Goal: Task Accomplishment & Management: Use online tool/utility

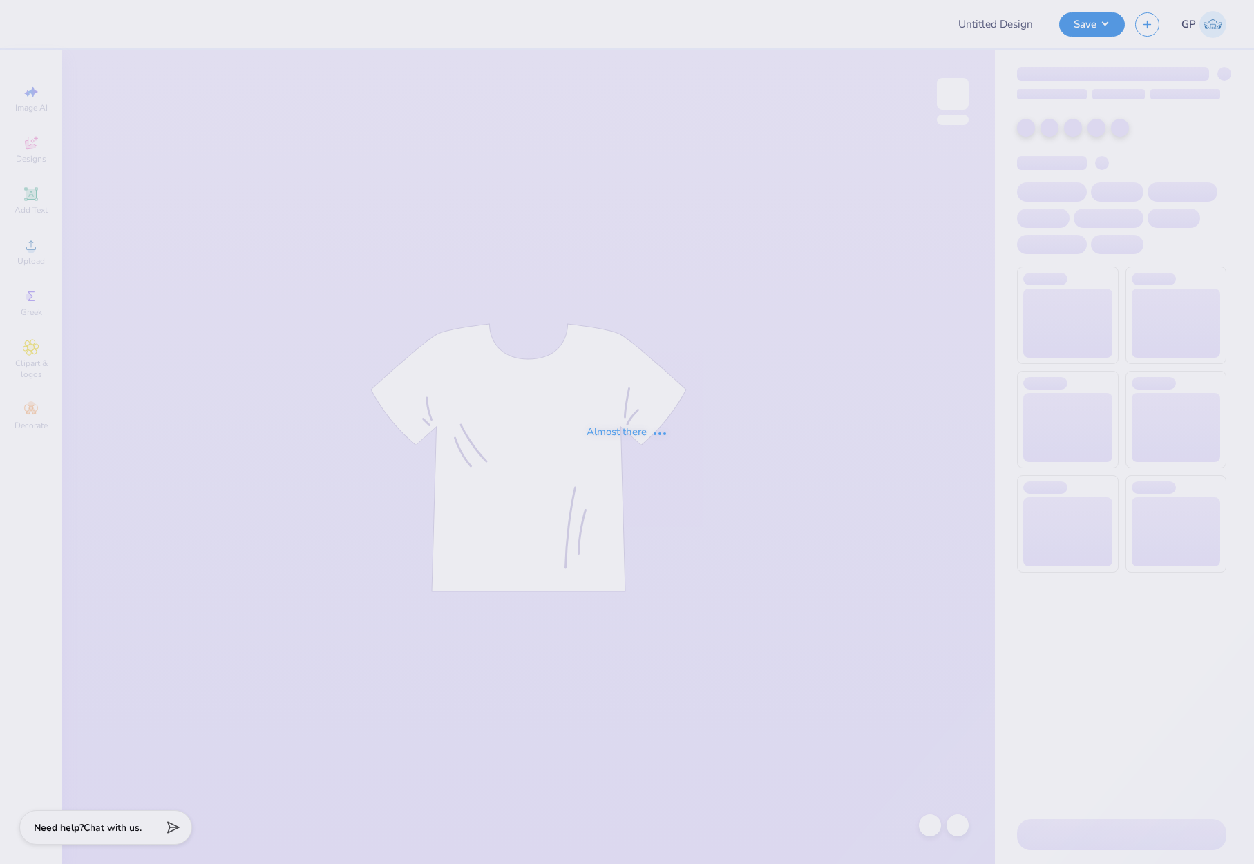
type input "aphi polo"
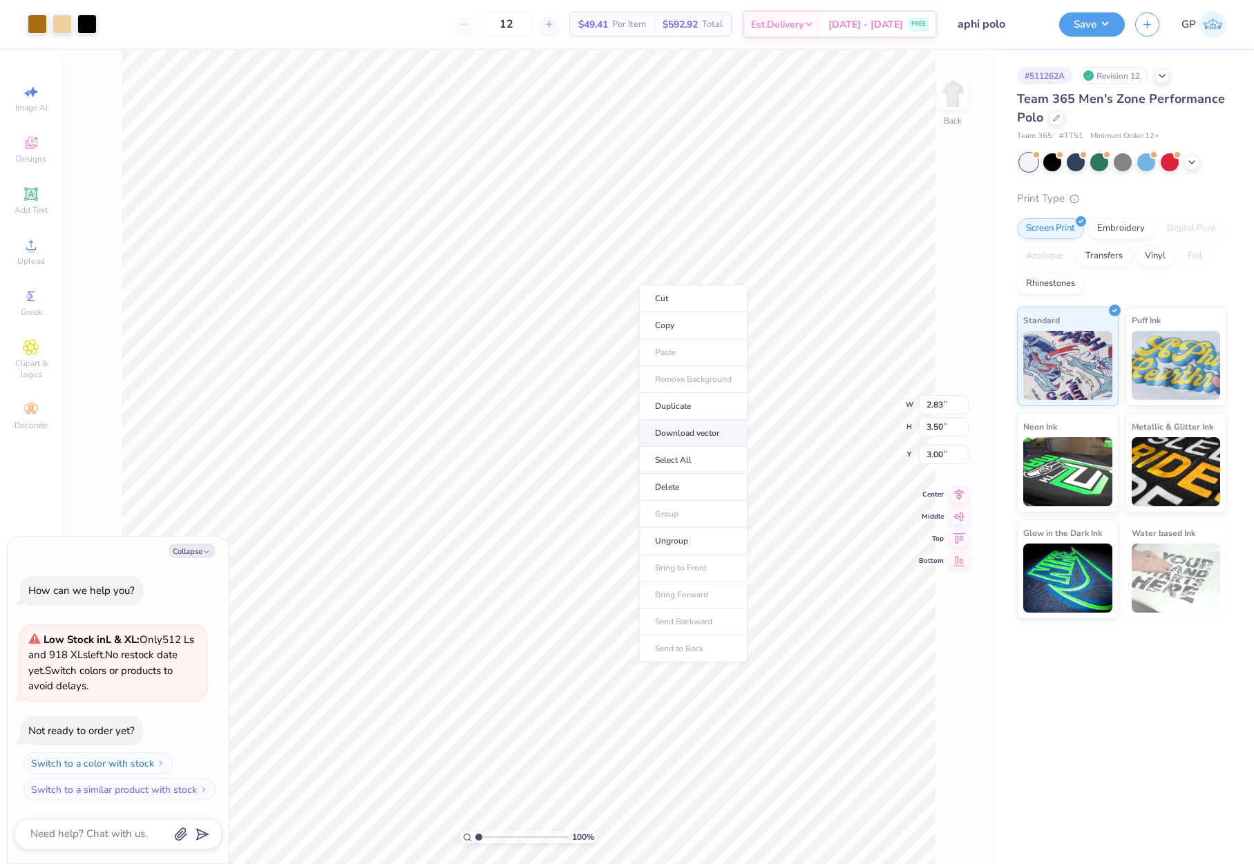
click at [686, 429] on li "Download vector" at bounding box center [693, 433] width 108 height 27
type textarea "x"
type input "0.25"
type input "0.42"
type input "3.43"
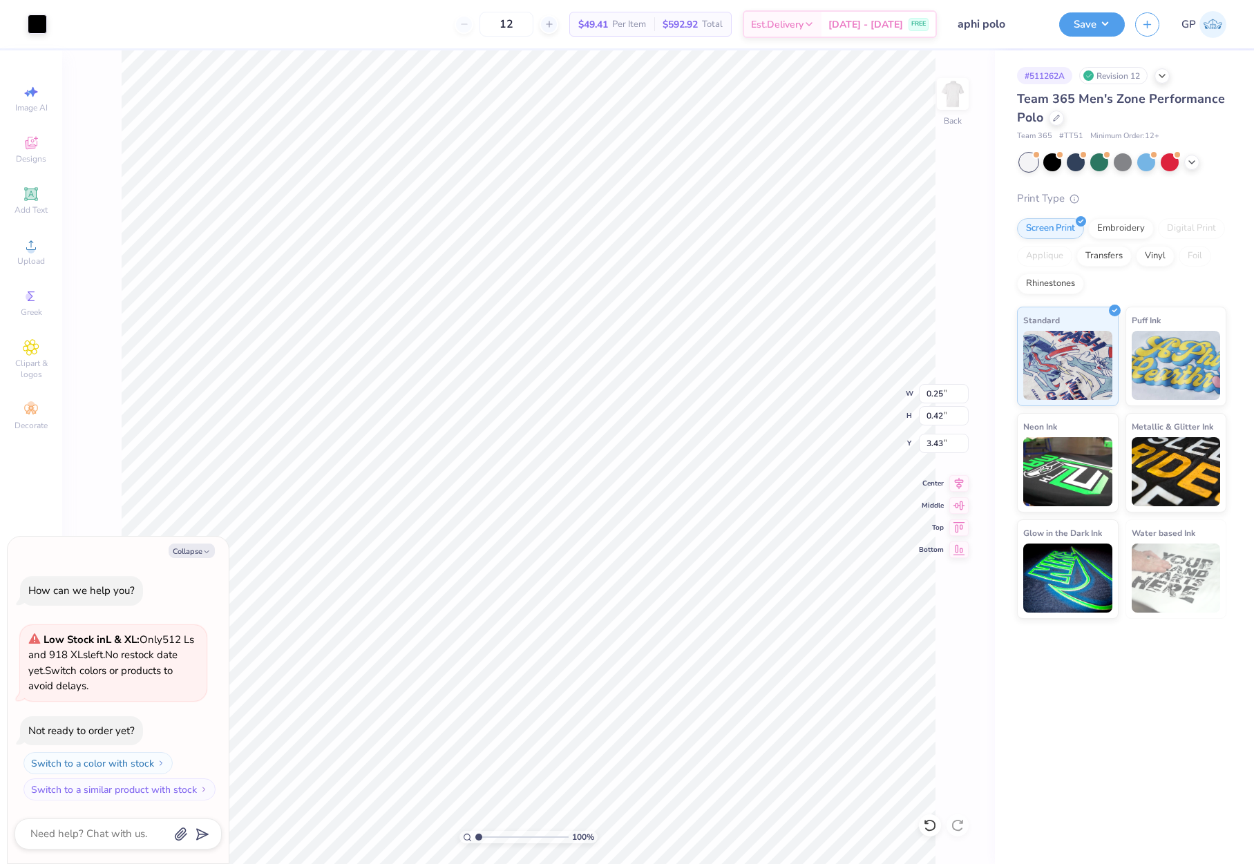
type textarea "x"
type input "2.61"
type input "3.22"
type input "3.12"
type textarea "x"
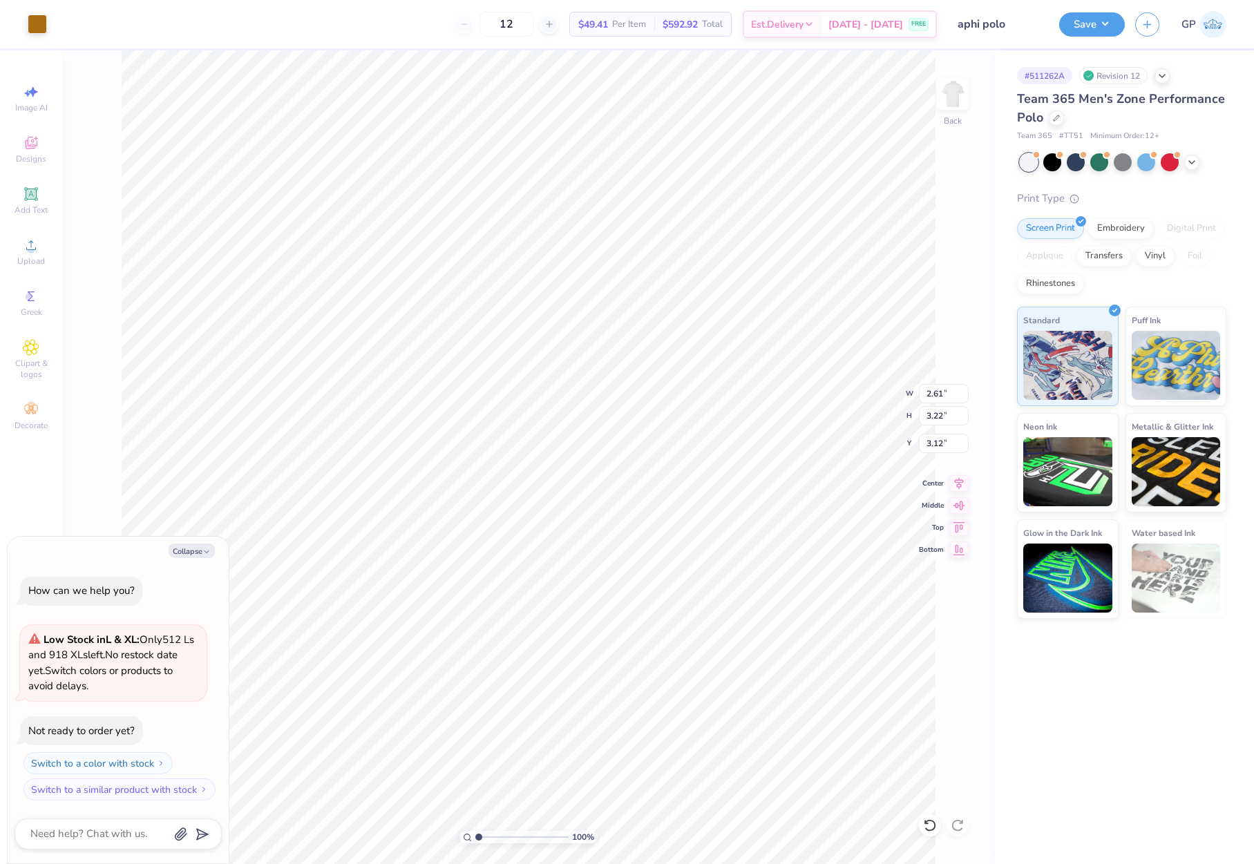
type input "0.09"
type input "0.05"
type input "4.46"
type textarea "x"
type input "4.48"
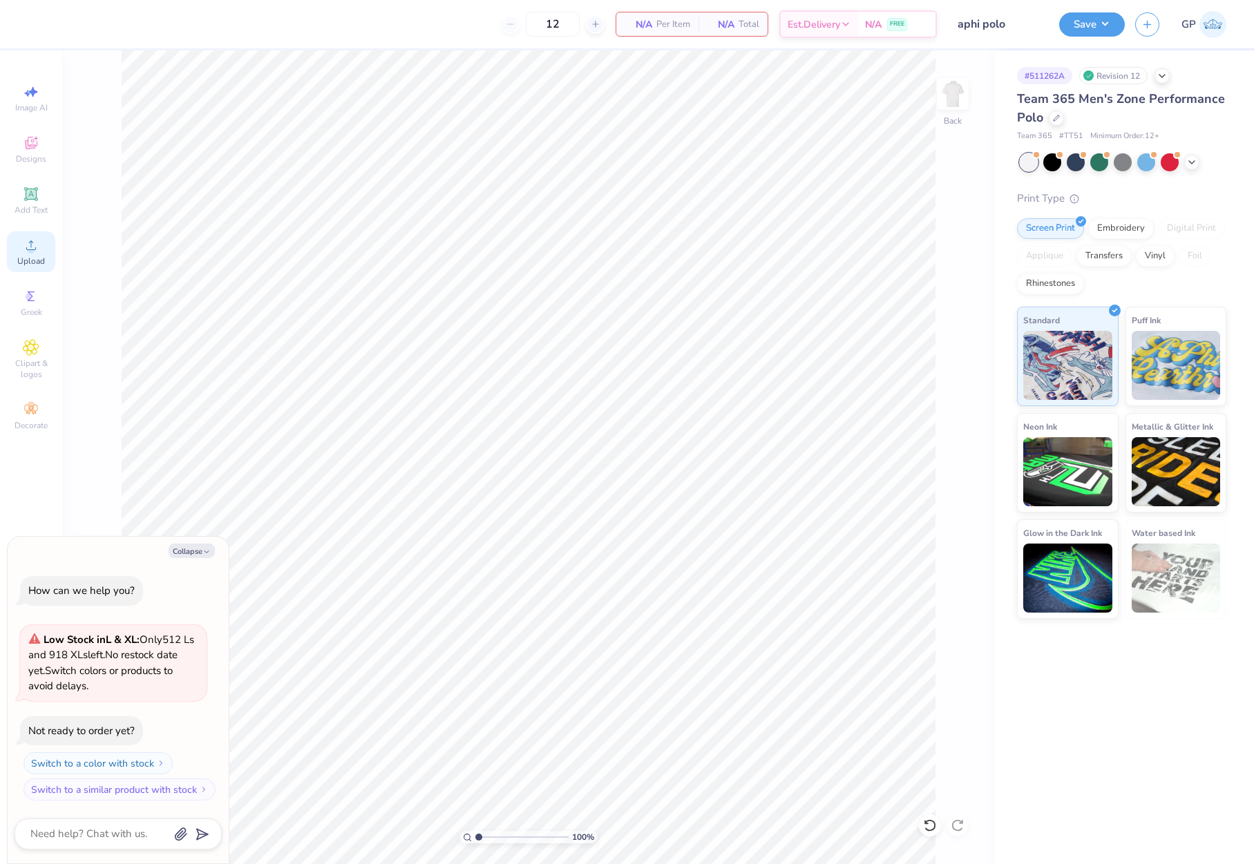
click at [28, 238] on icon at bounding box center [31, 245] width 17 height 17
click at [40, 251] on div "Upload" at bounding box center [31, 251] width 48 height 41
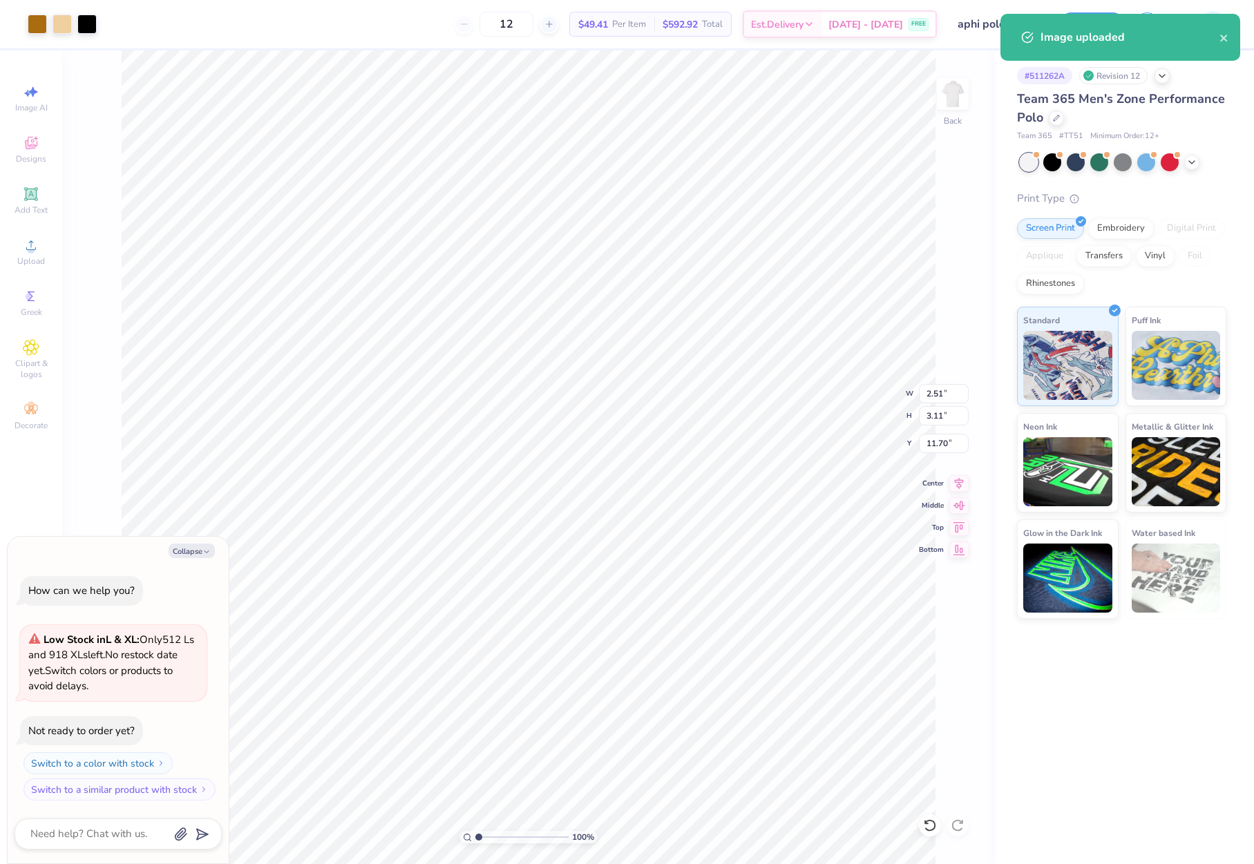
type textarea "x"
type input "11.47"
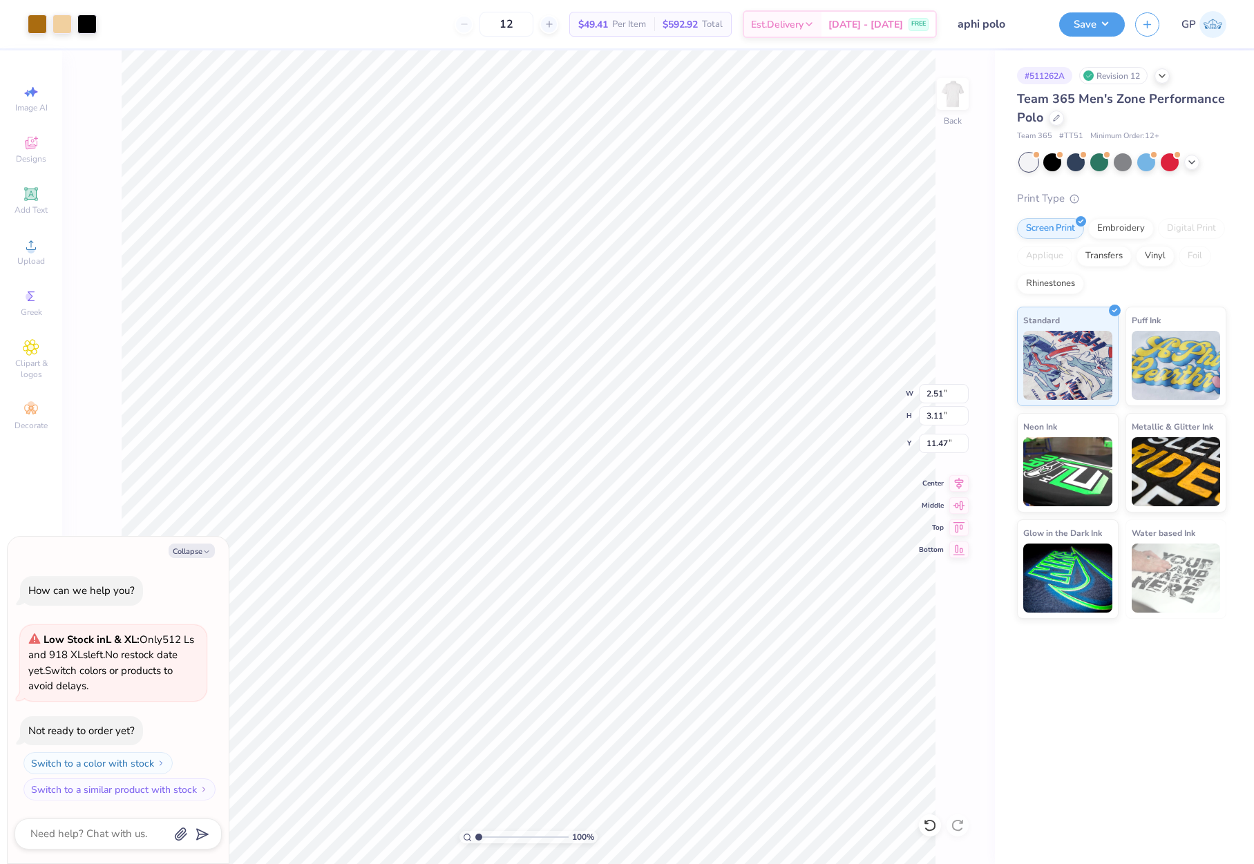
type textarea "x"
type input "7.85"
type textarea "x"
click at [938, 440] on input "7.85" at bounding box center [944, 443] width 50 height 19
type input "3"
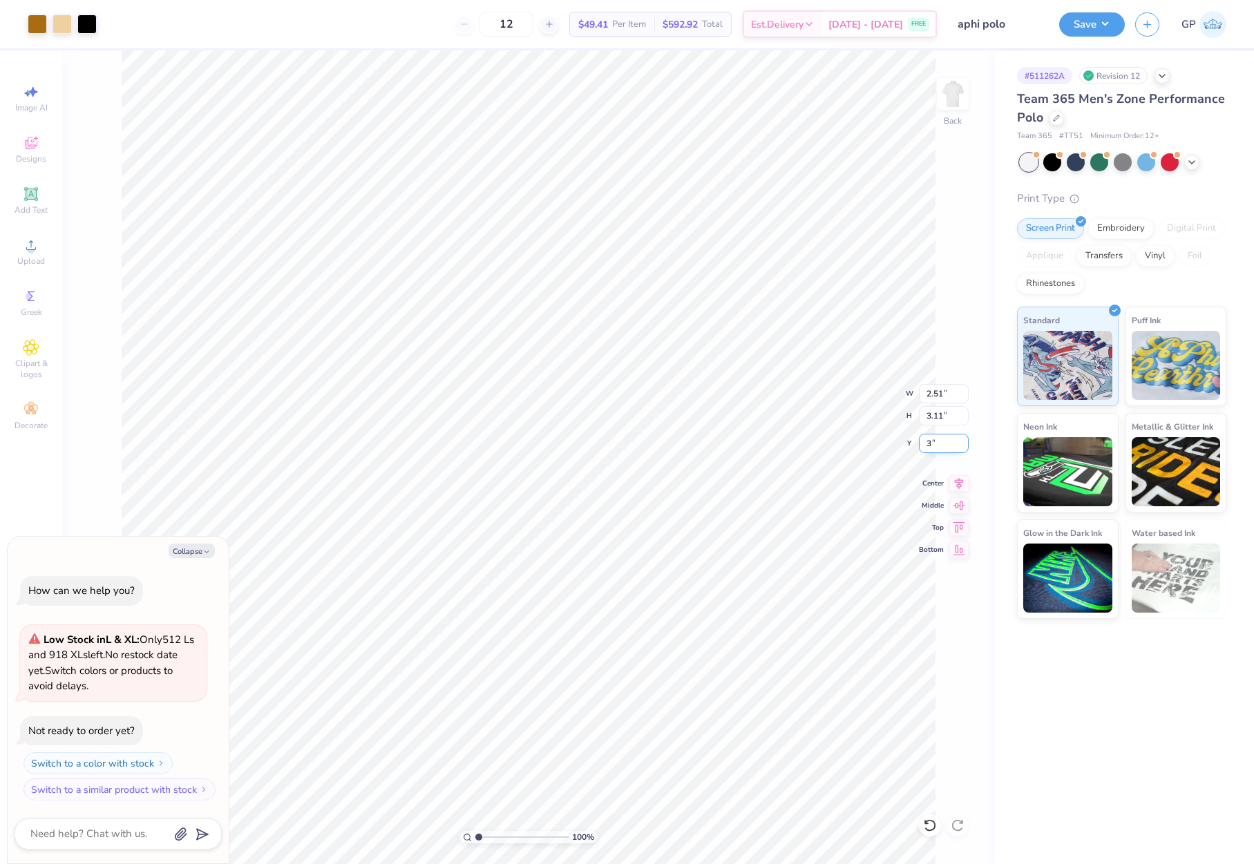
type textarea "x"
type input "3.00"
click at [1075, 26] on button "Save" at bounding box center [1092, 22] width 66 height 24
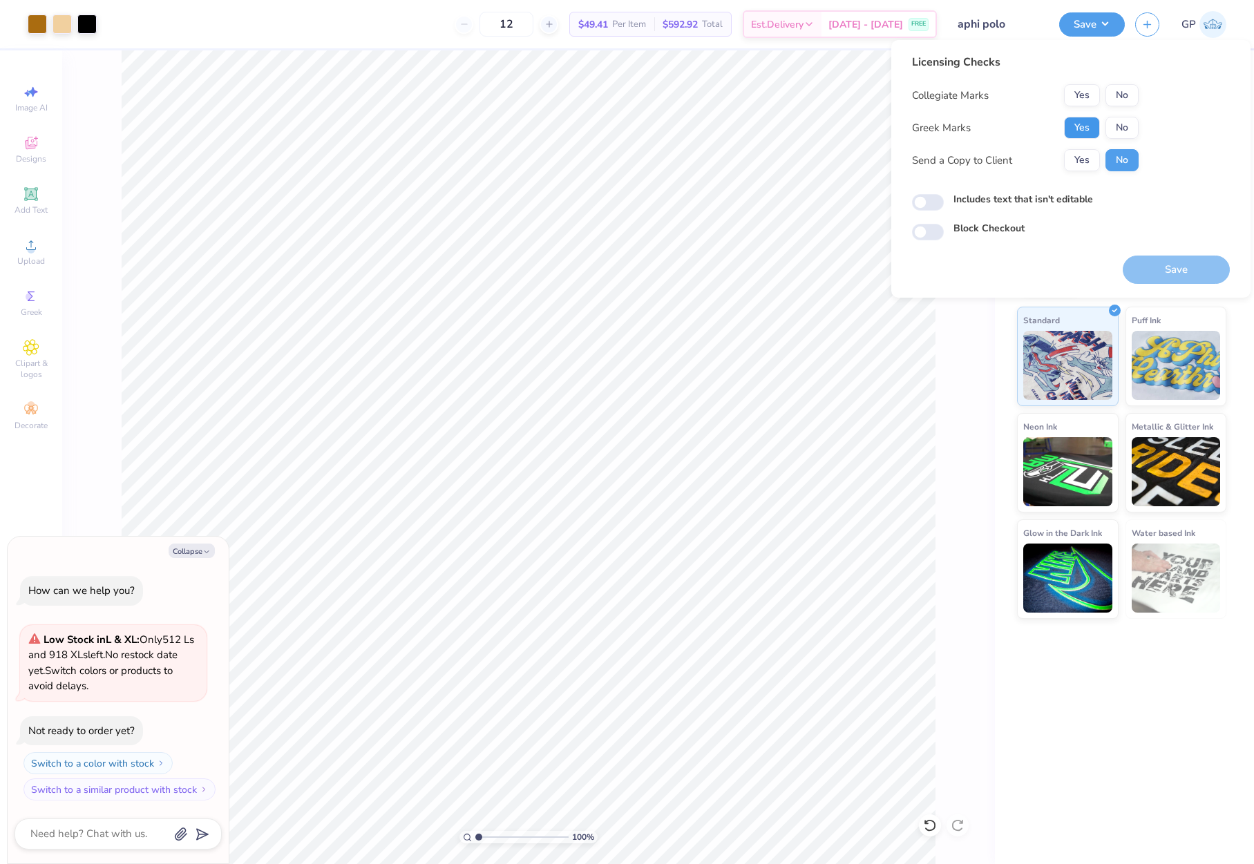
click at [1075, 127] on button "Yes" at bounding box center [1082, 128] width 36 height 22
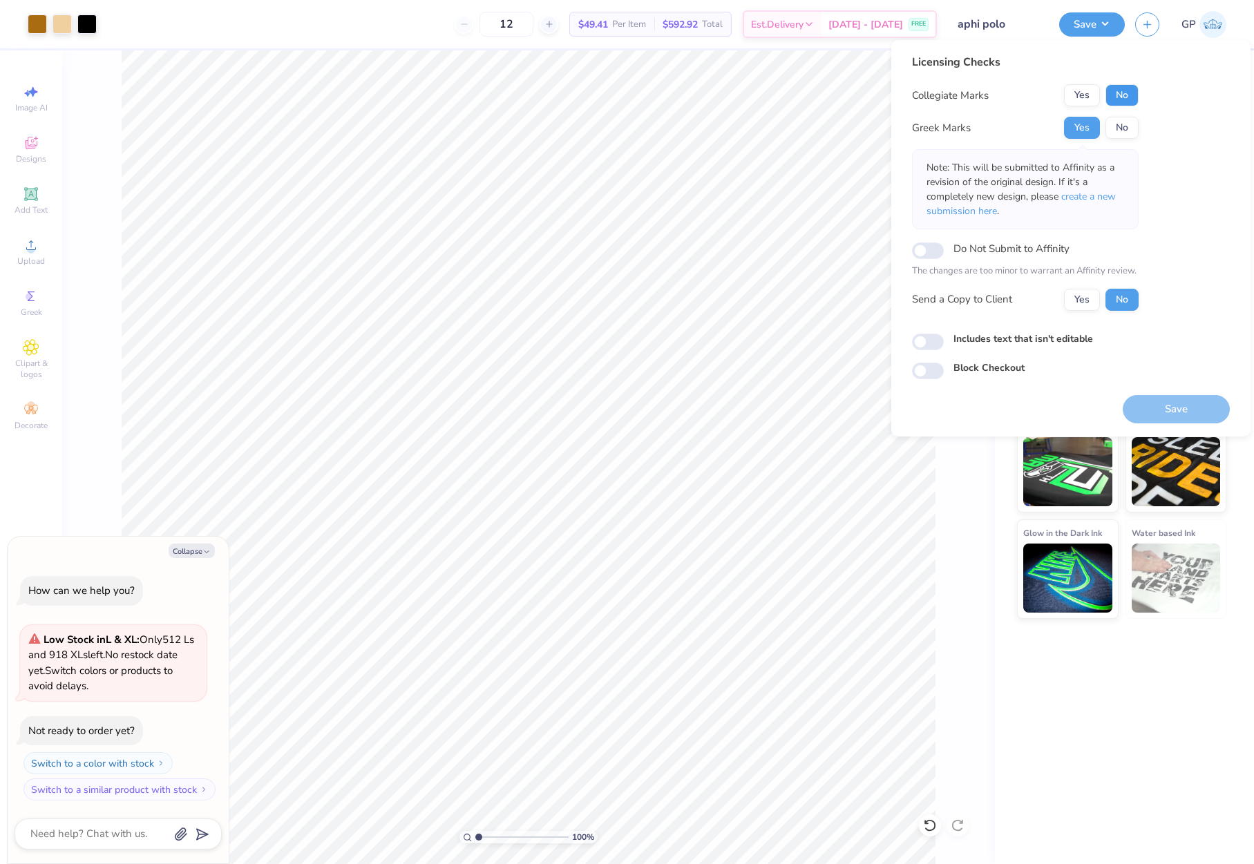
click at [1124, 93] on button "No" at bounding box center [1121, 95] width 33 height 22
type textarea "x"
click at [910, 341] on div "Licensing Checks Collegiate Marks Yes No Greek Marks Yes No Note: This will be …" at bounding box center [1070, 238] width 359 height 397
click at [922, 338] on input "Includes text that isn't editable" at bounding box center [928, 342] width 32 height 17
checkbox input "true"
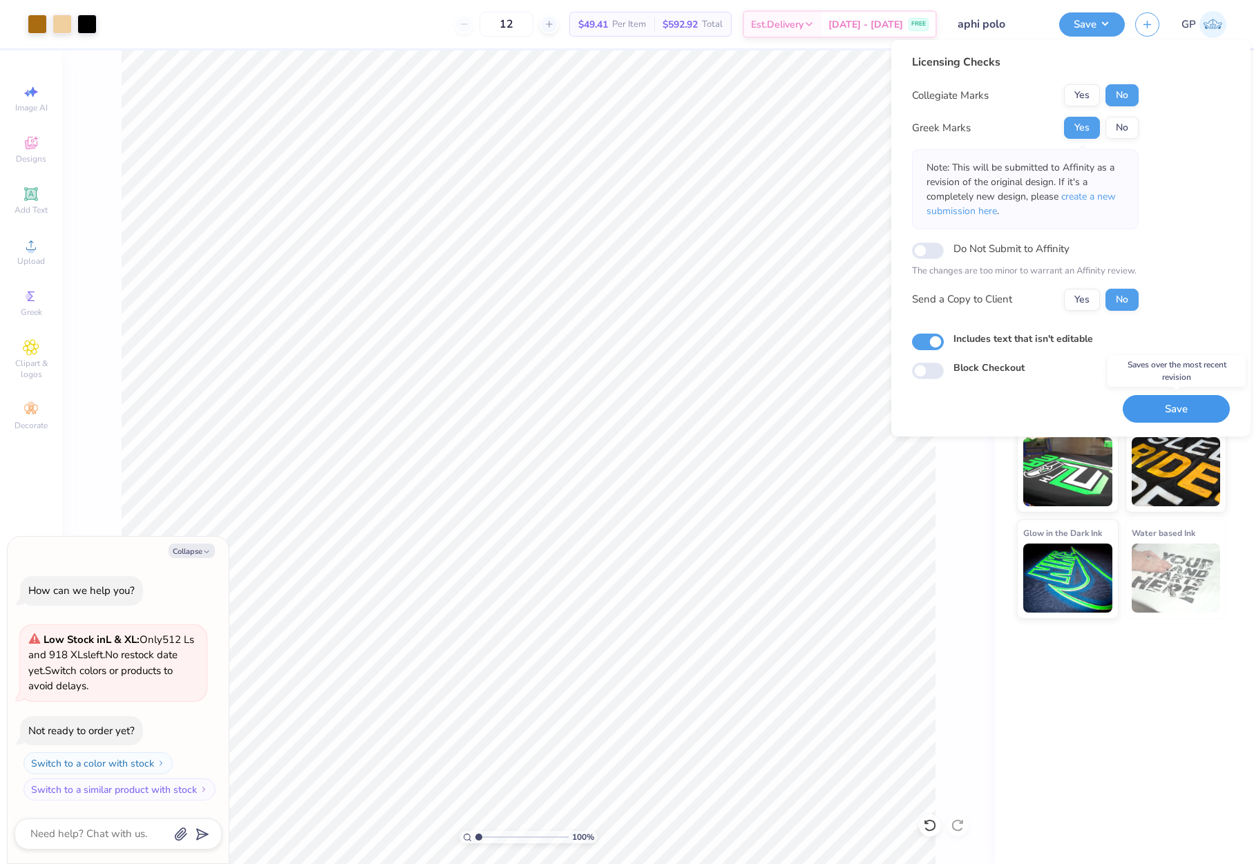
click at [1167, 405] on button "Save" at bounding box center [1176, 409] width 107 height 28
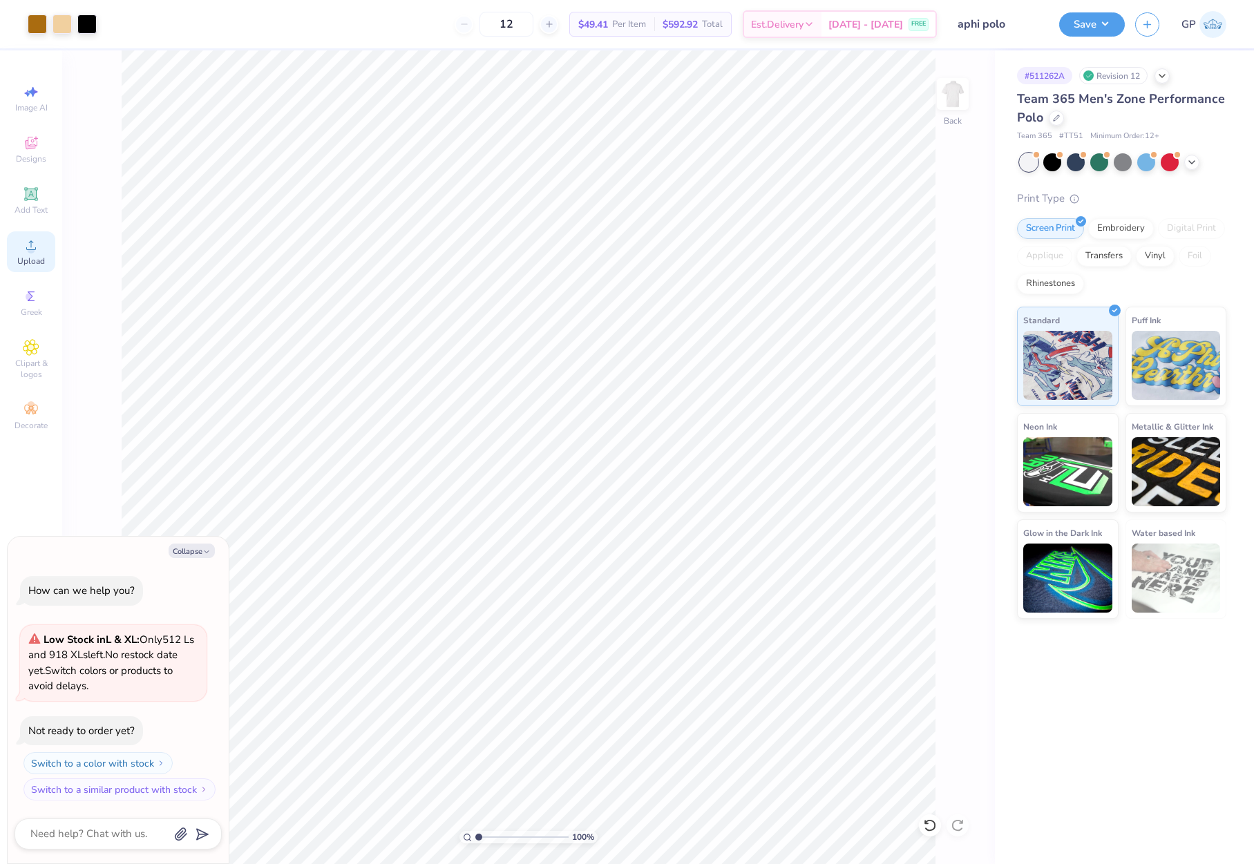
click at [30, 253] on div "Upload" at bounding box center [31, 251] width 48 height 41
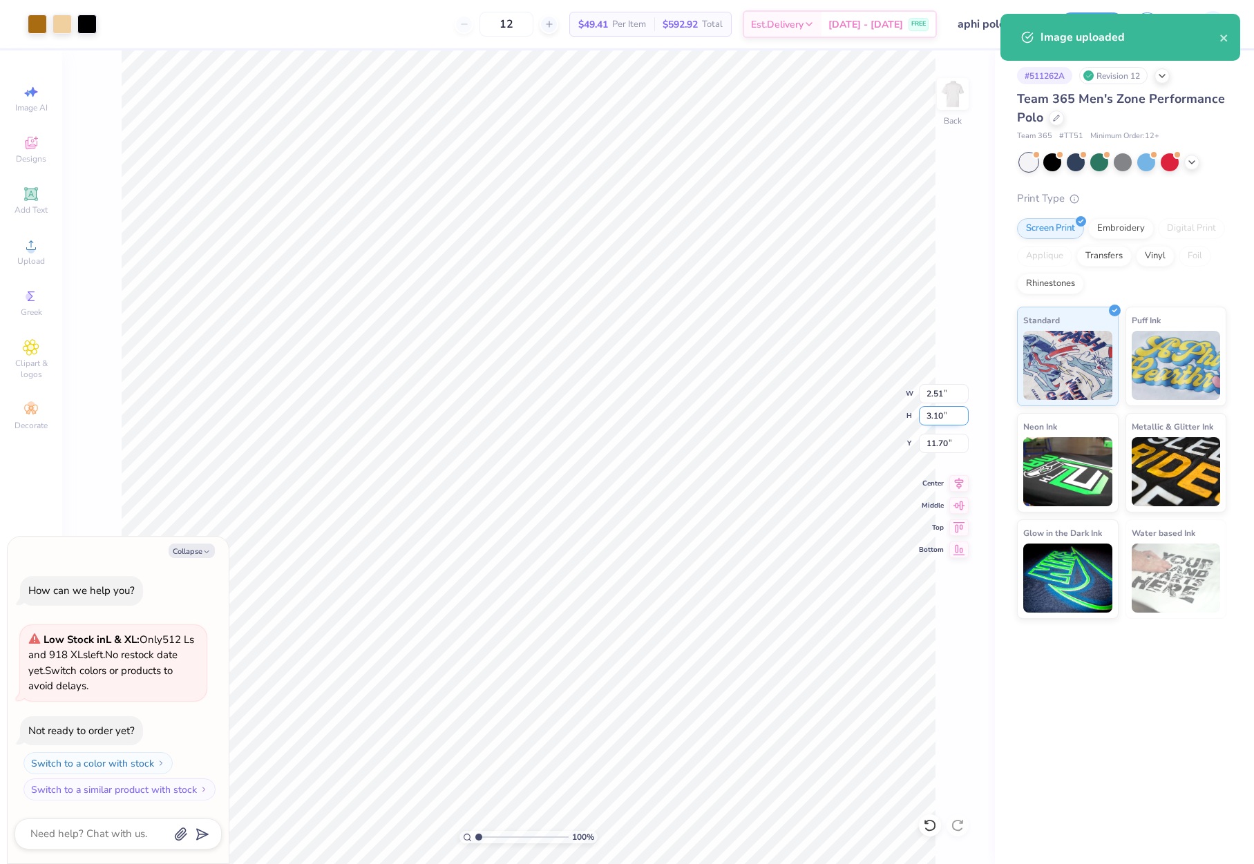
click at [900, 418] on div "100 % Back W 2.51 2.51 " H 3.10 3.10 " Y 11.70 11.70 " Center Middle Top Bottom" at bounding box center [528, 457] width 933 height 814
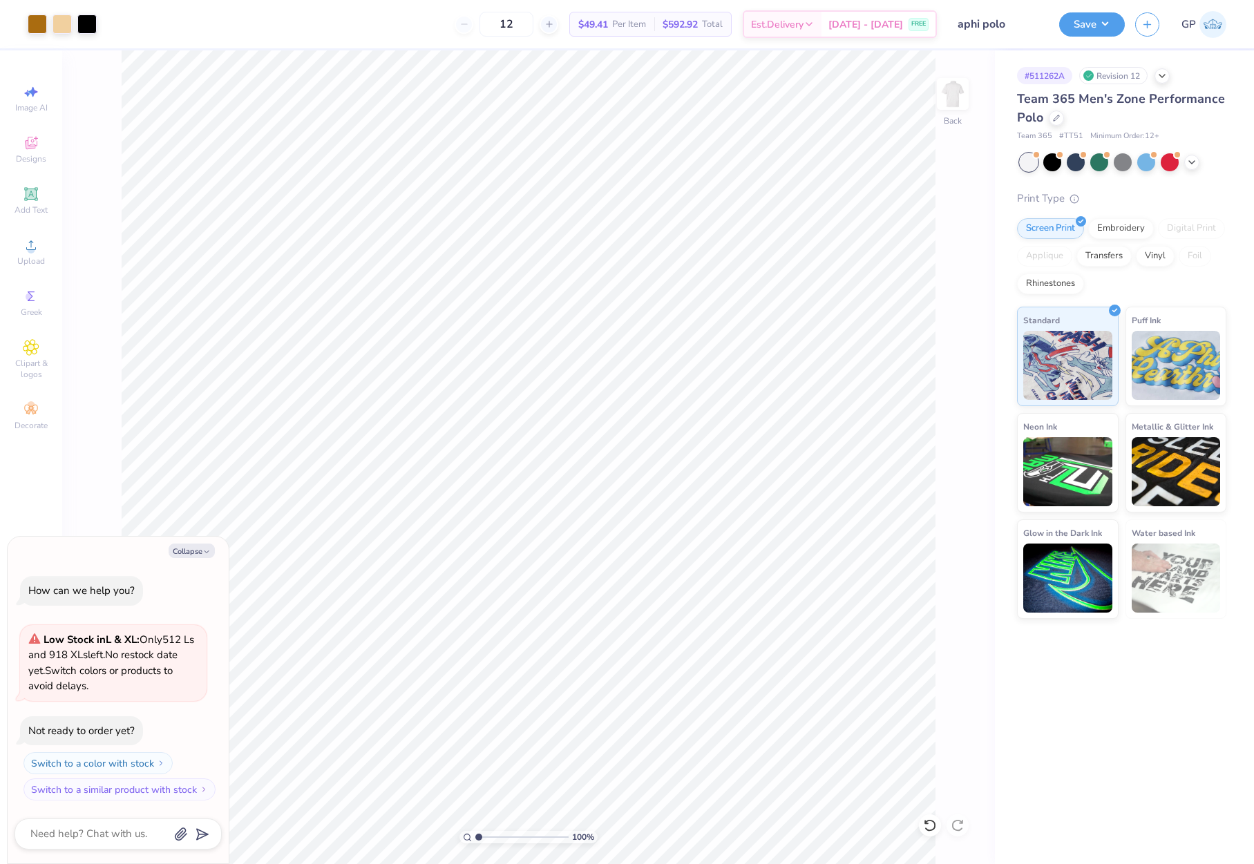
type textarea "x"
click at [939, 423] on input "3.10" at bounding box center [944, 415] width 50 height 19
type input "3.5"
type textarea "x"
type input "2.83"
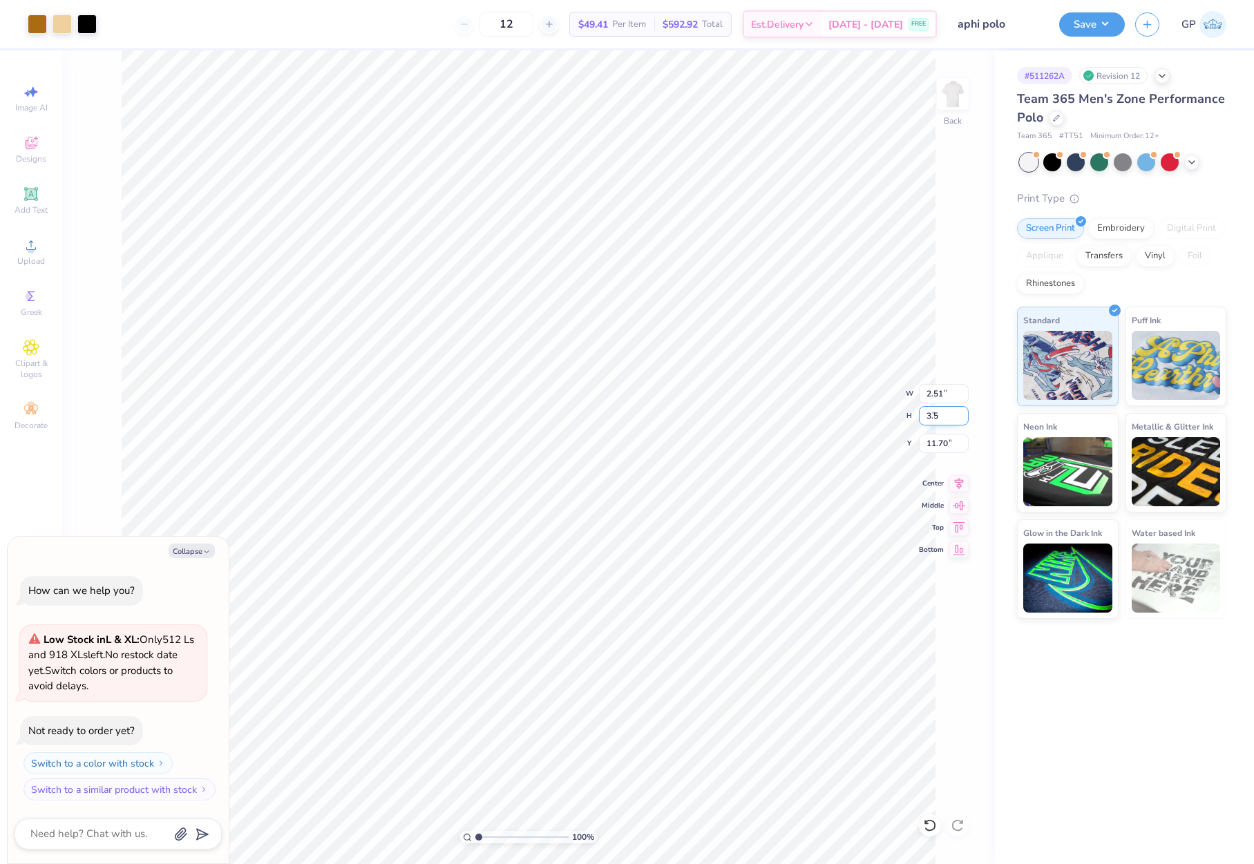
type input "3.50"
click at [938, 448] on input "11.50" at bounding box center [944, 443] width 50 height 19
type input "3"
type textarea "x"
type input "3.00"
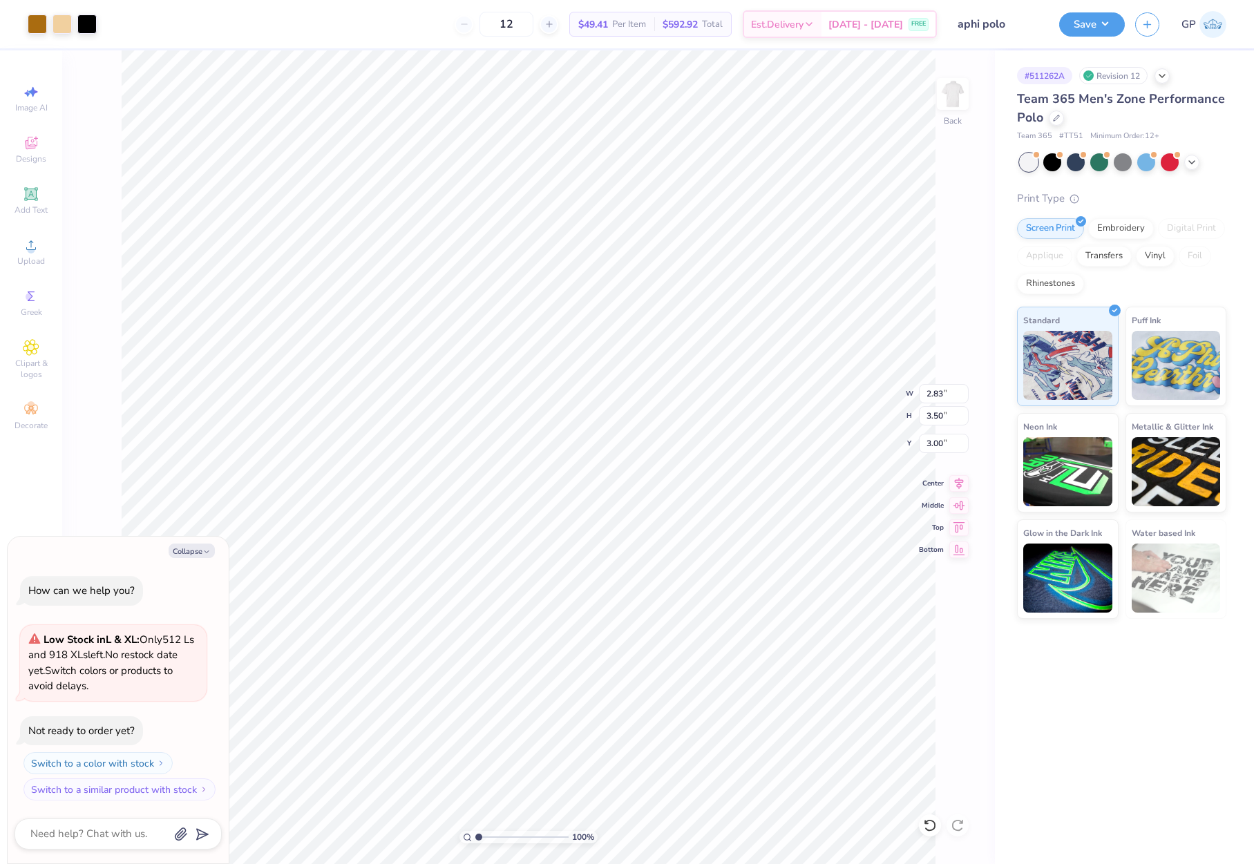
type textarea "x"
type input "6.99"
type textarea "x"
type input "3.00"
type textarea "x"
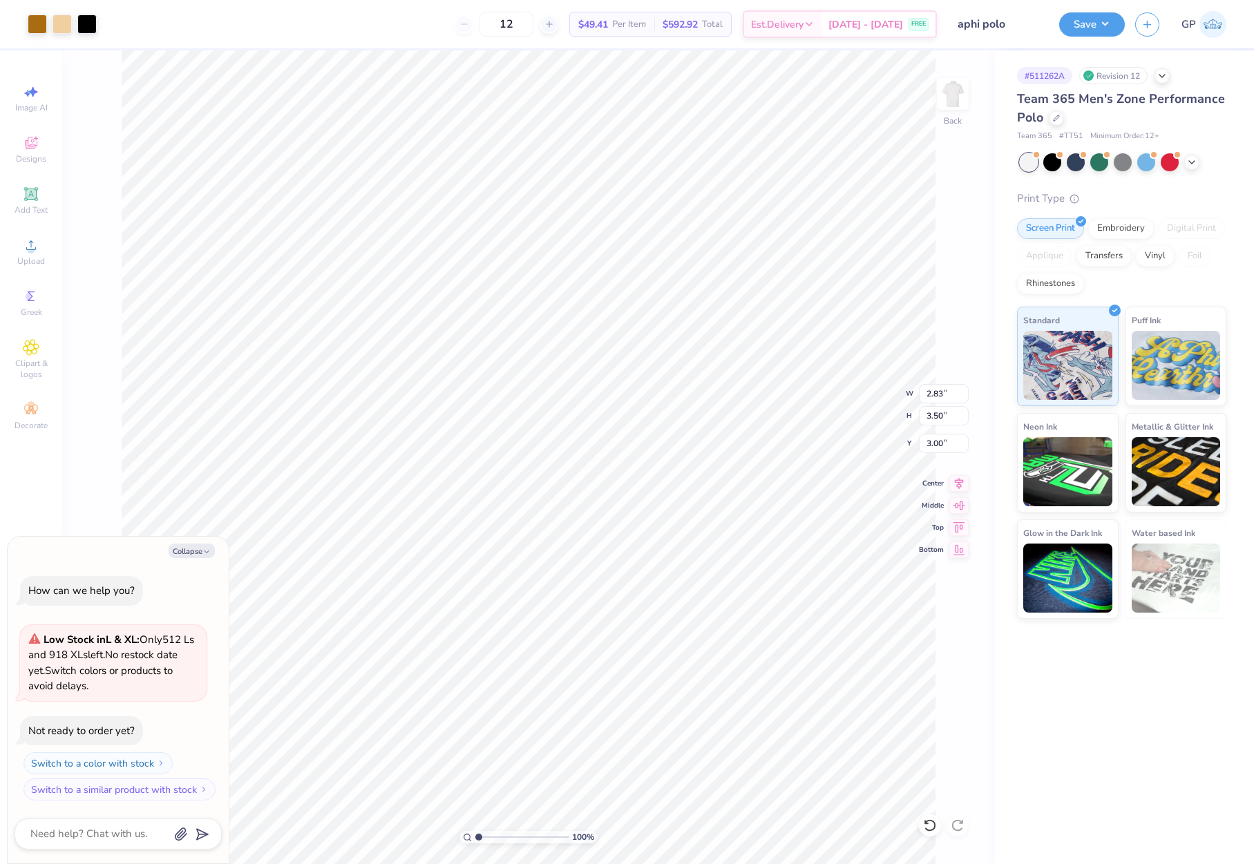
type input "6.99"
type textarea "x"
type input "3.00"
click at [1078, 26] on button "Save" at bounding box center [1092, 22] width 66 height 24
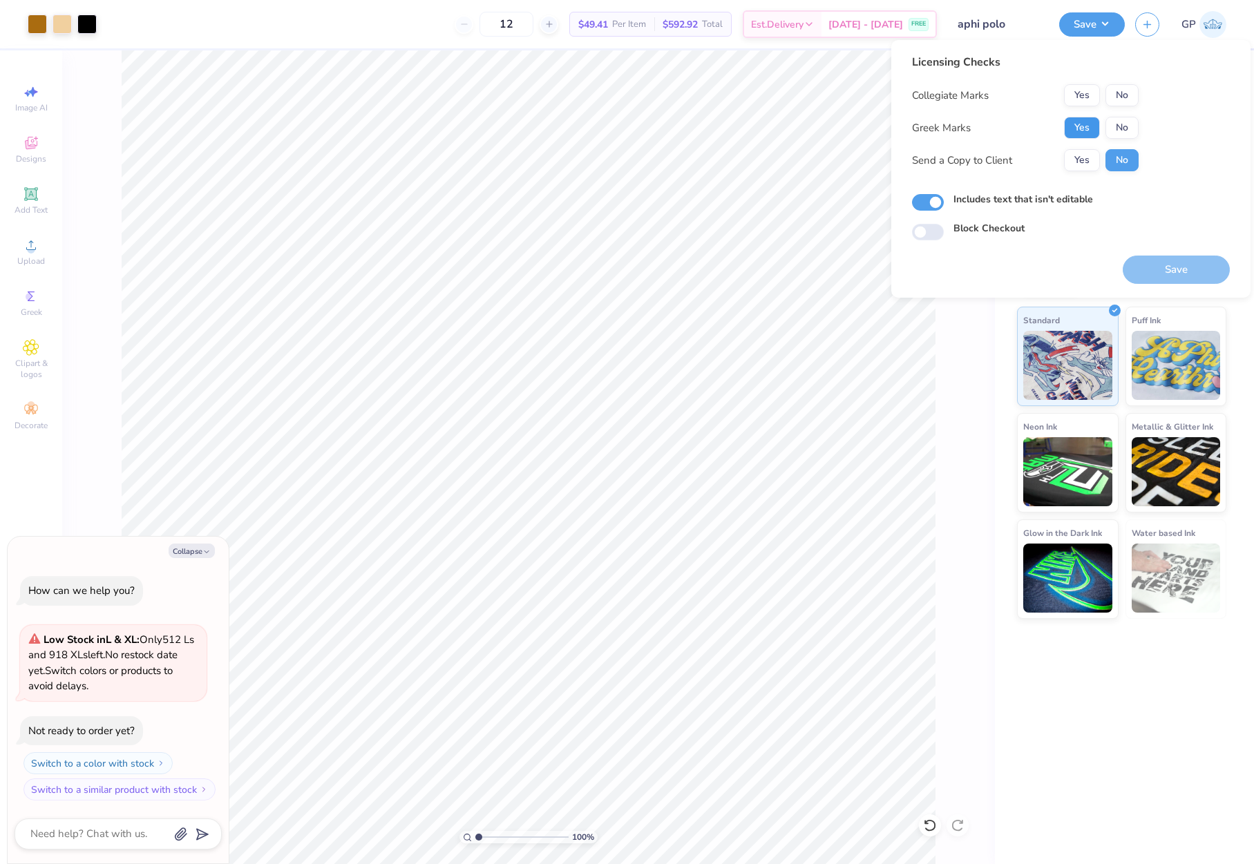
click at [1082, 124] on button "Yes" at bounding box center [1082, 128] width 36 height 22
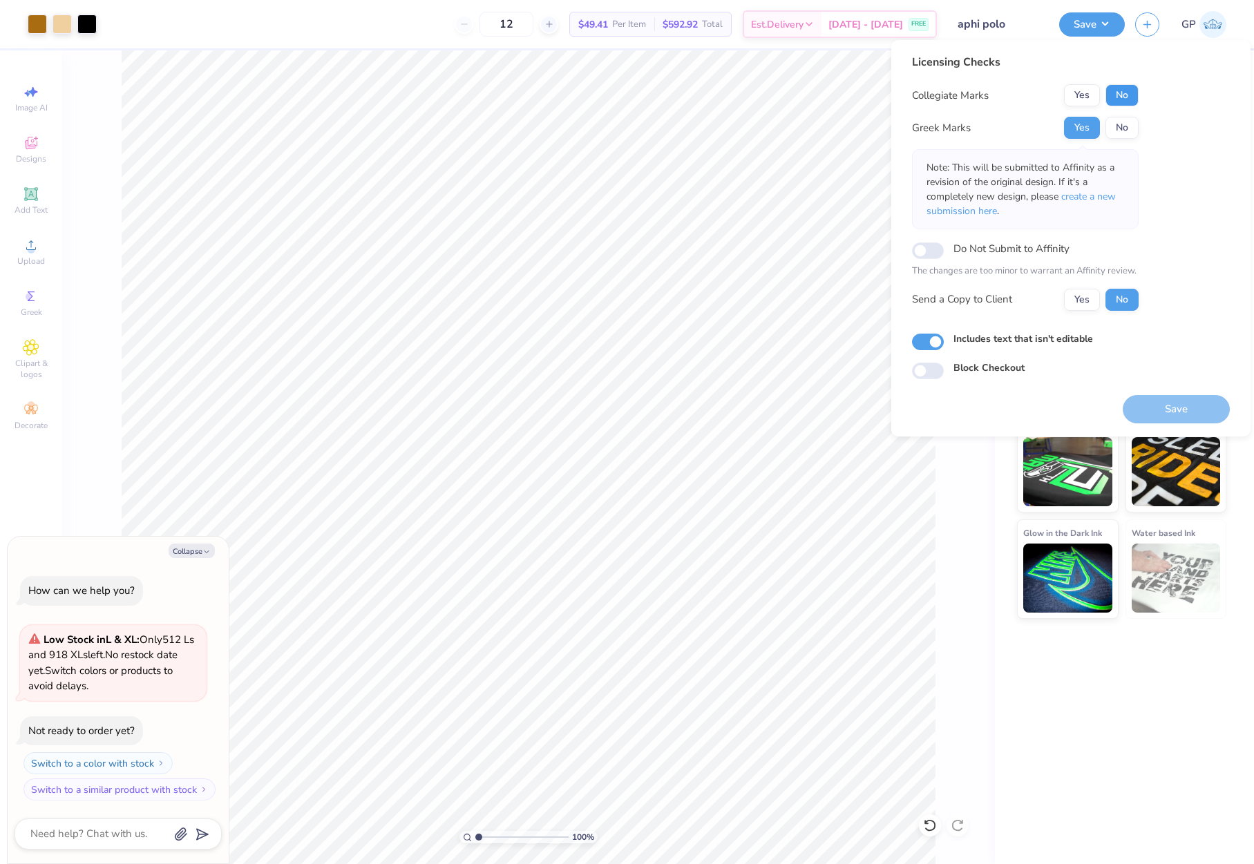
click at [1116, 89] on button "No" at bounding box center [1121, 95] width 33 height 22
click at [1144, 407] on button "Save" at bounding box center [1176, 409] width 107 height 28
type textarea "x"
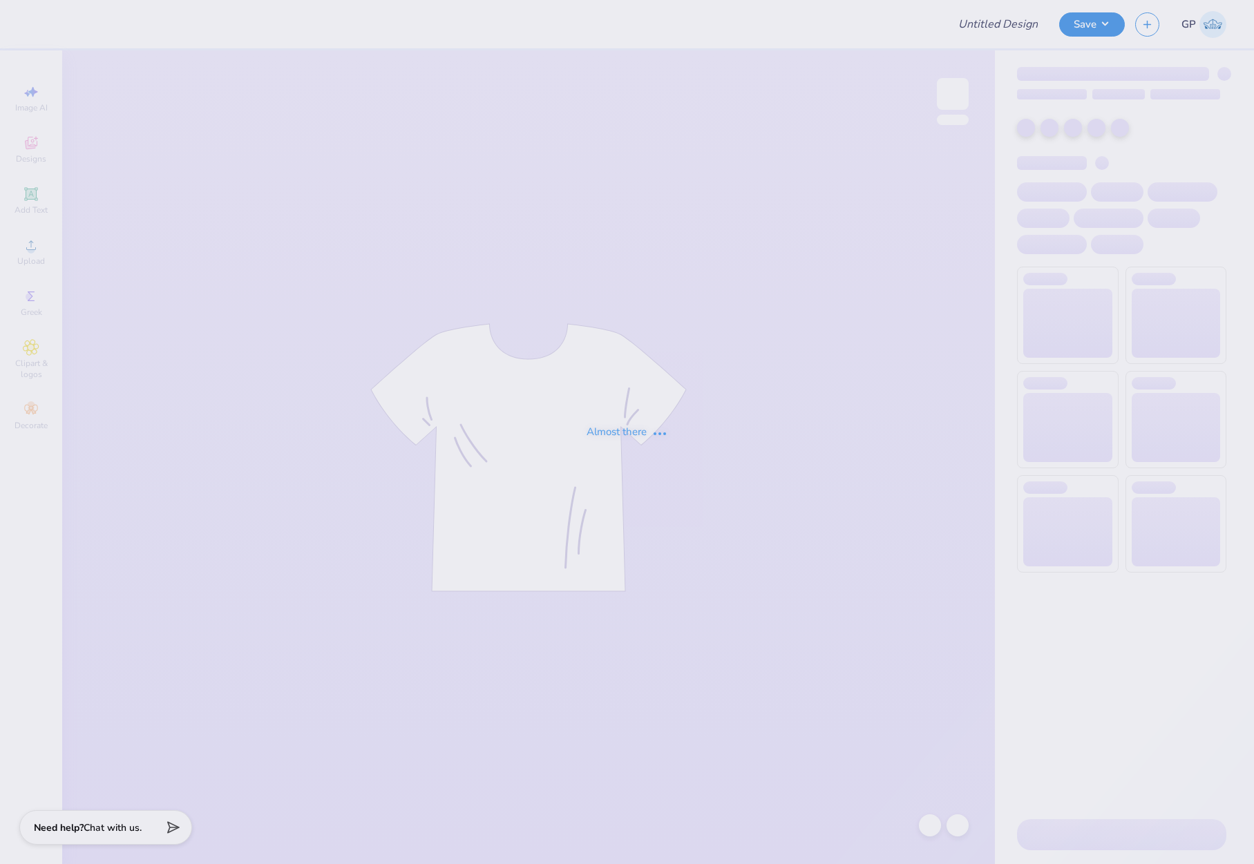
type input "Vittoria Pizzagalli : Villanova University"
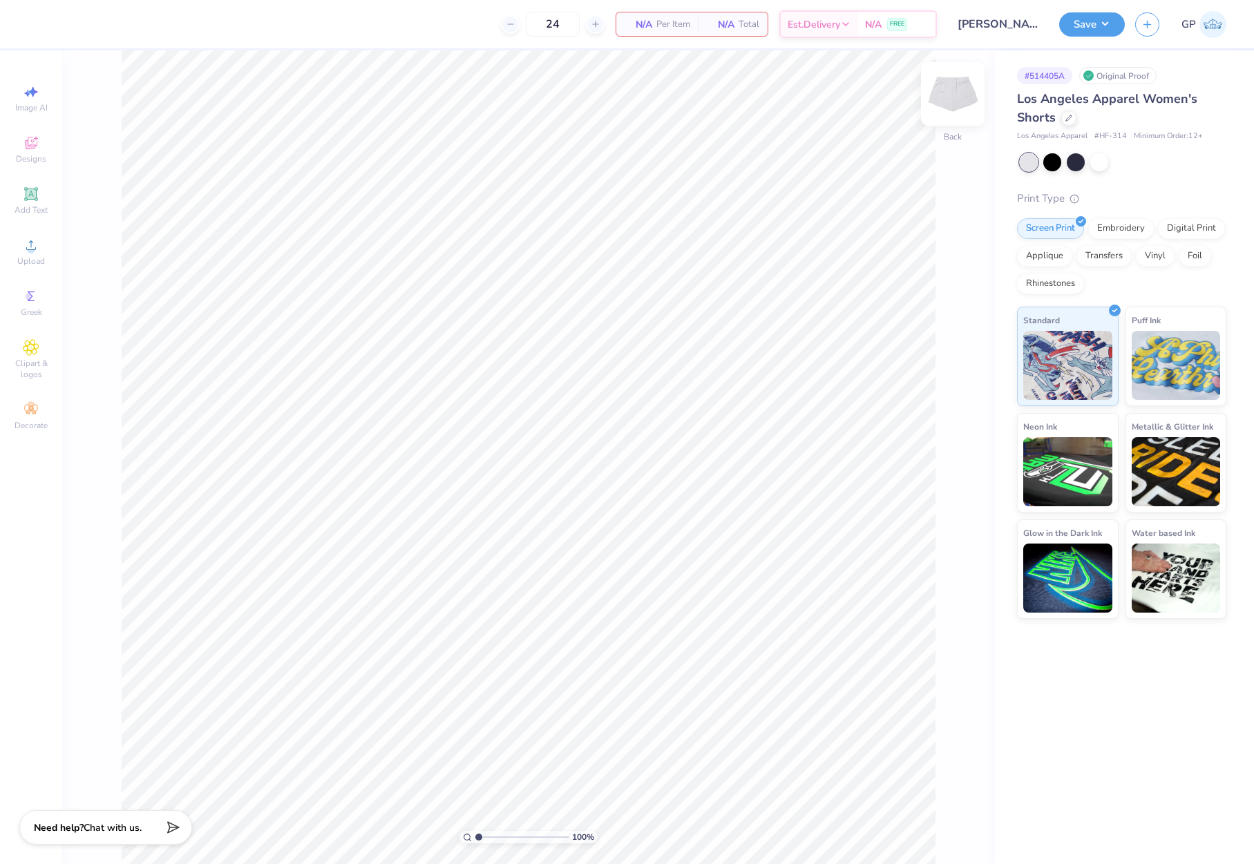
click at [943, 102] on img at bounding box center [952, 93] width 55 height 55
click at [35, 256] on span "Upload" at bounding box center [31, 261] width 28 height 11
click at [939, 399] on input "7.32" at bounding box center [944, 393] width 50 height 19
type input "5"
type input "6.00"
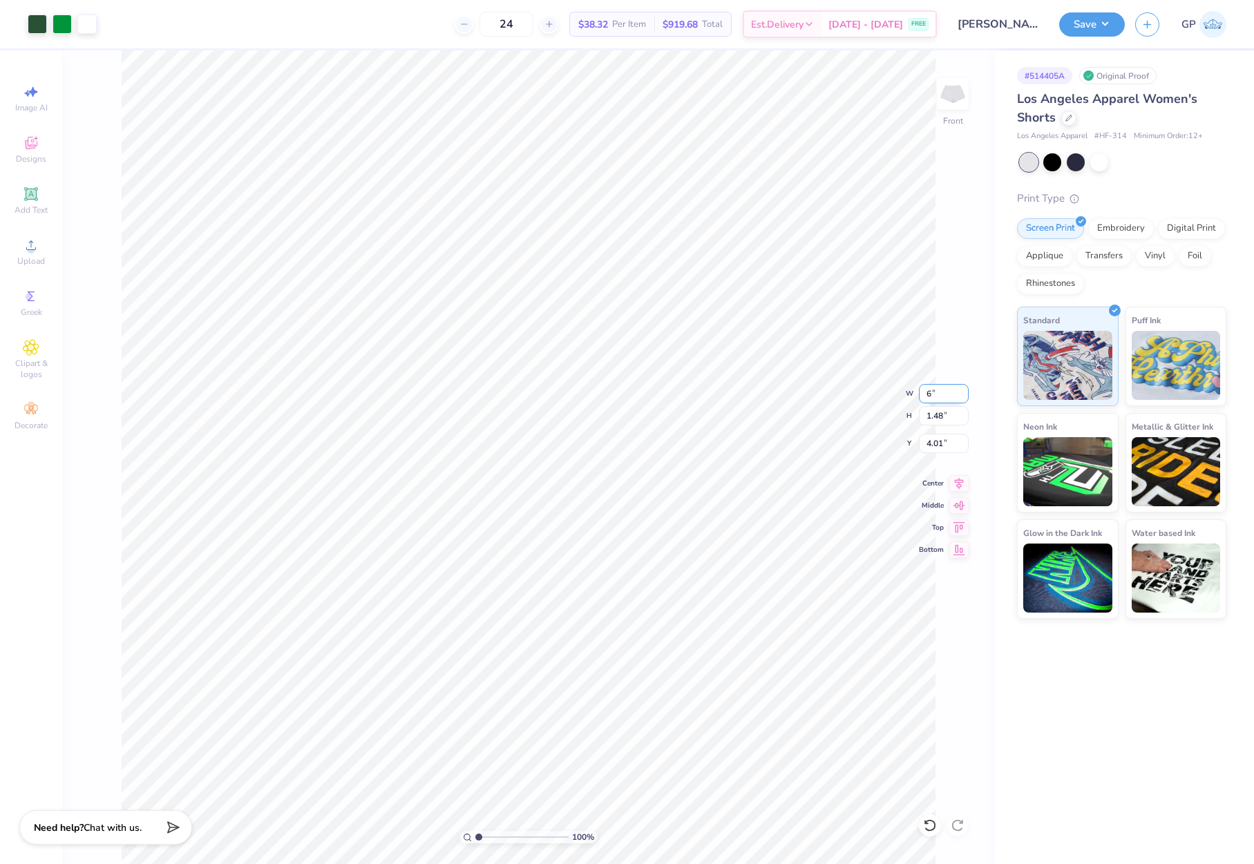
type input "1.22"
type input "3.00"
click at [1071, 26] on button "Save" at bounding box center [1092, 22] width 66 height 24
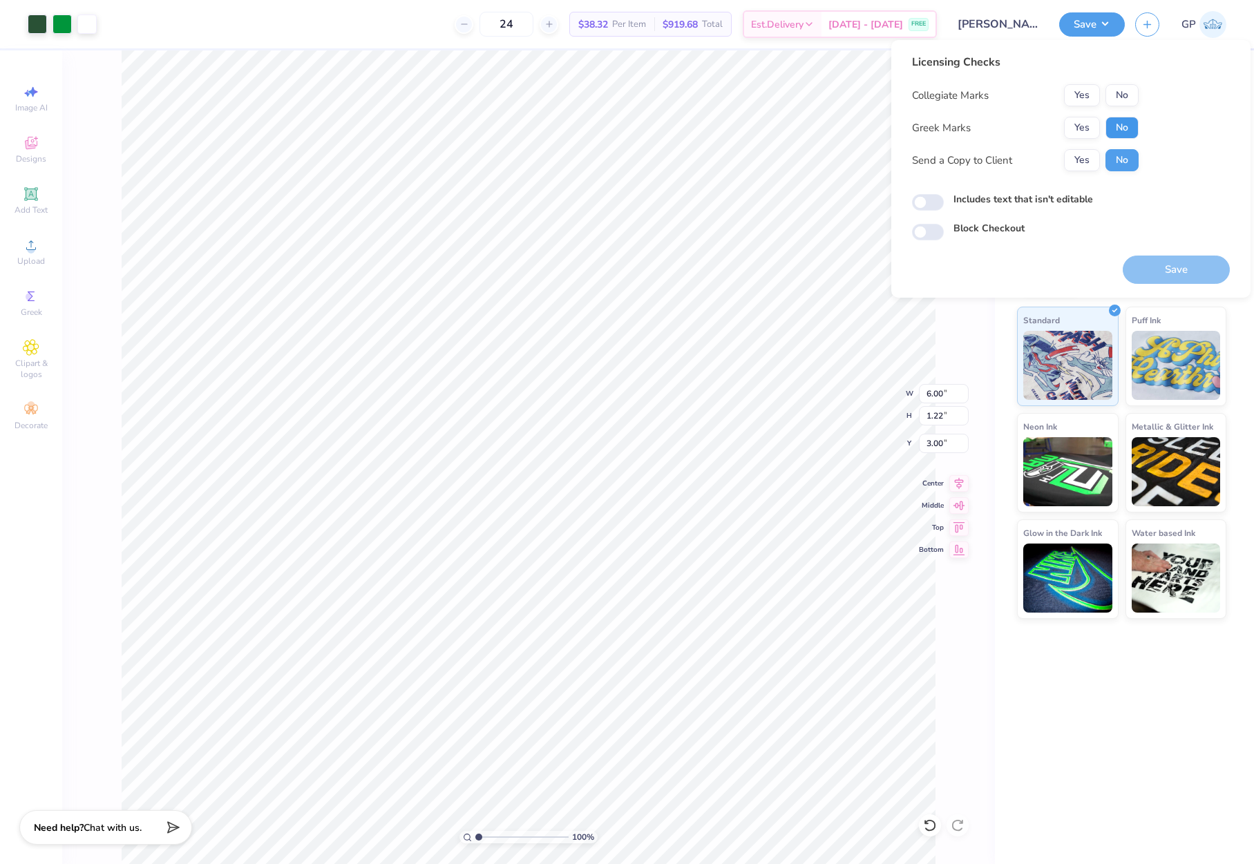
click at [1117, 118] on button "No" at bounding box center [1121, 128] width 33 height 22
click at [1117, 94] on button "No" at bounding box center [1121, 95] width 33 height 22
click at [923, 202] on input "Includes text that isn't editable" at bounding box center [928, 202] width 32 height 17
checkbox input "true"
click at [1162, 265] on button "Save" at bounding box center [1176, 270] width 107 height 28
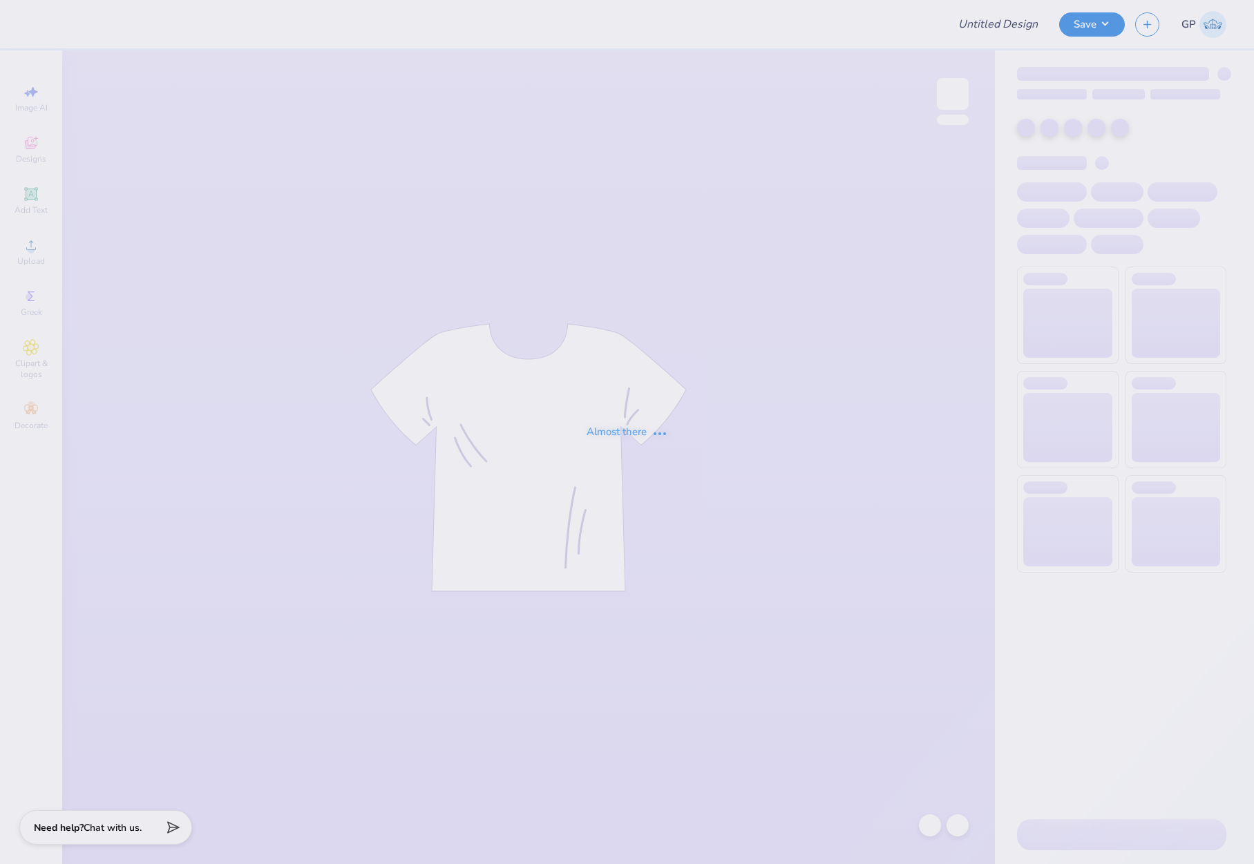
type input "AOII Philo Tee"
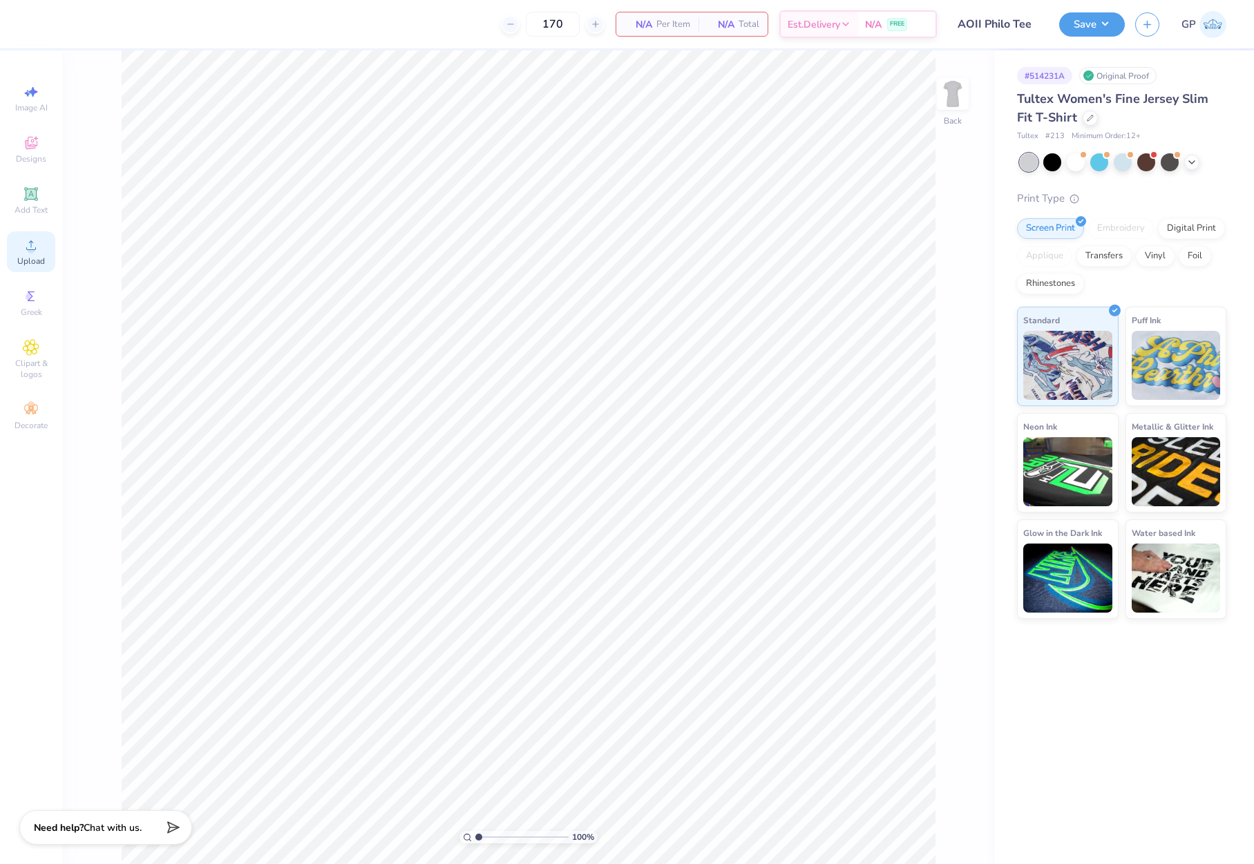
click at [40, 256] on span "Upload" at bounding box center [31, 261] width 28 height 11
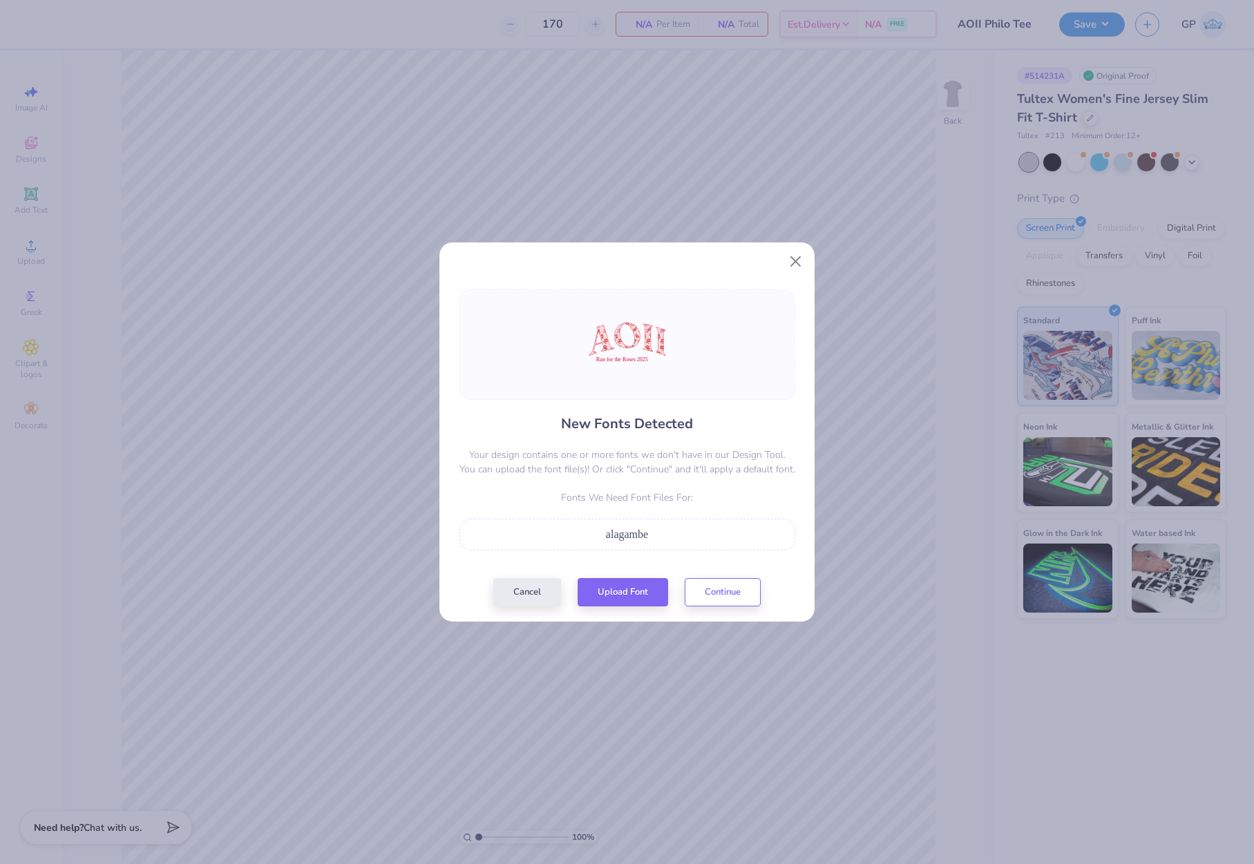
click at [632, 538] on span "alagambe" at bounding box center [627, 534] width 42 height 12
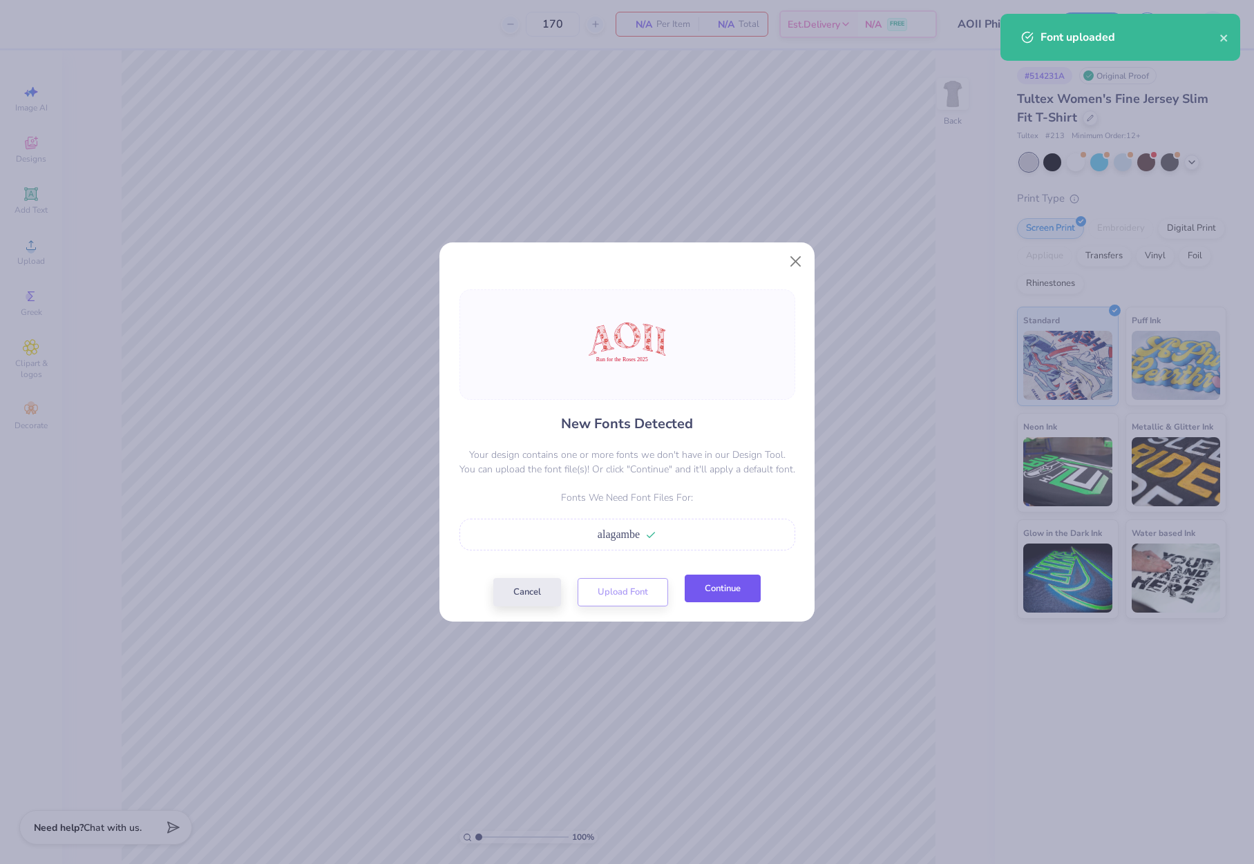
click at [723, 584] on button "Continue" at bounding box center [723, 589] width 76 height 28
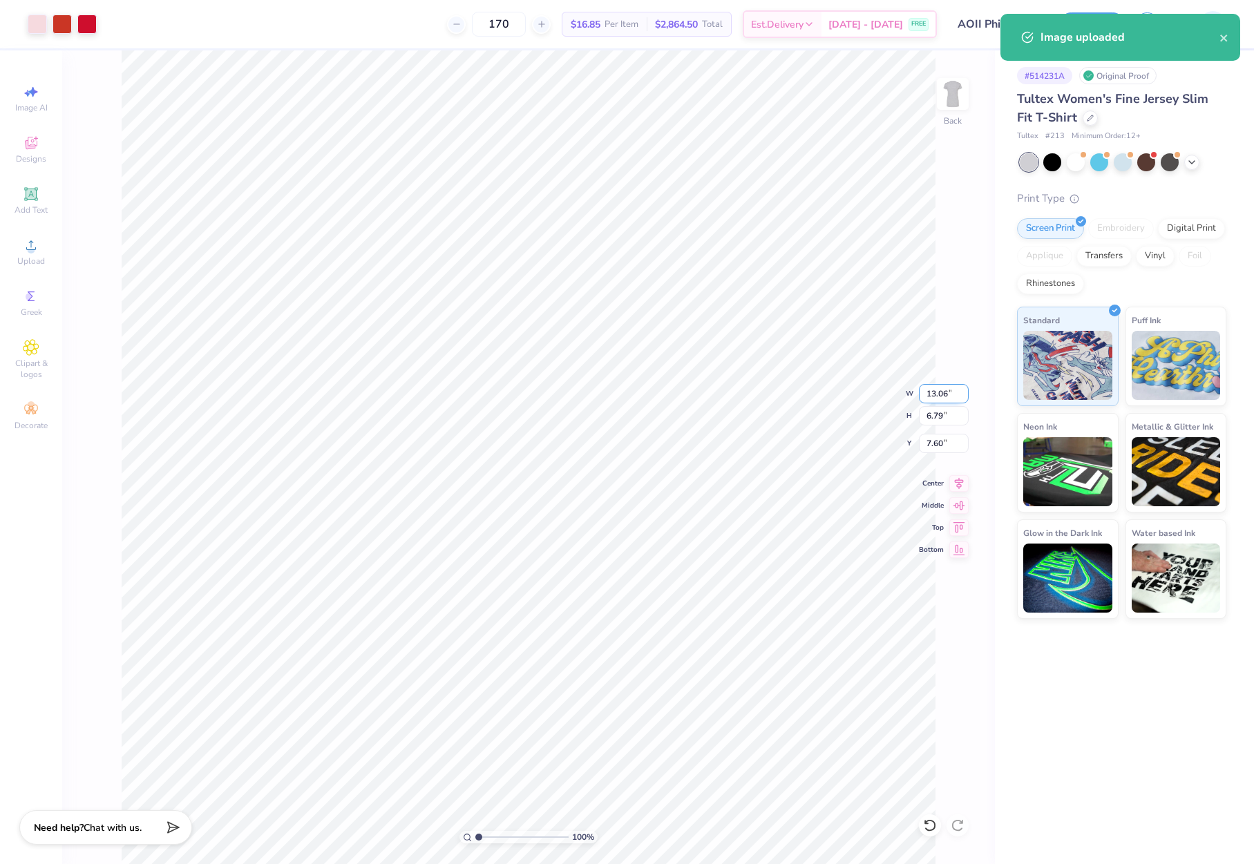
click at [927, 399] on input "13.06" at bounding box center [944, 393] width 50 height 19
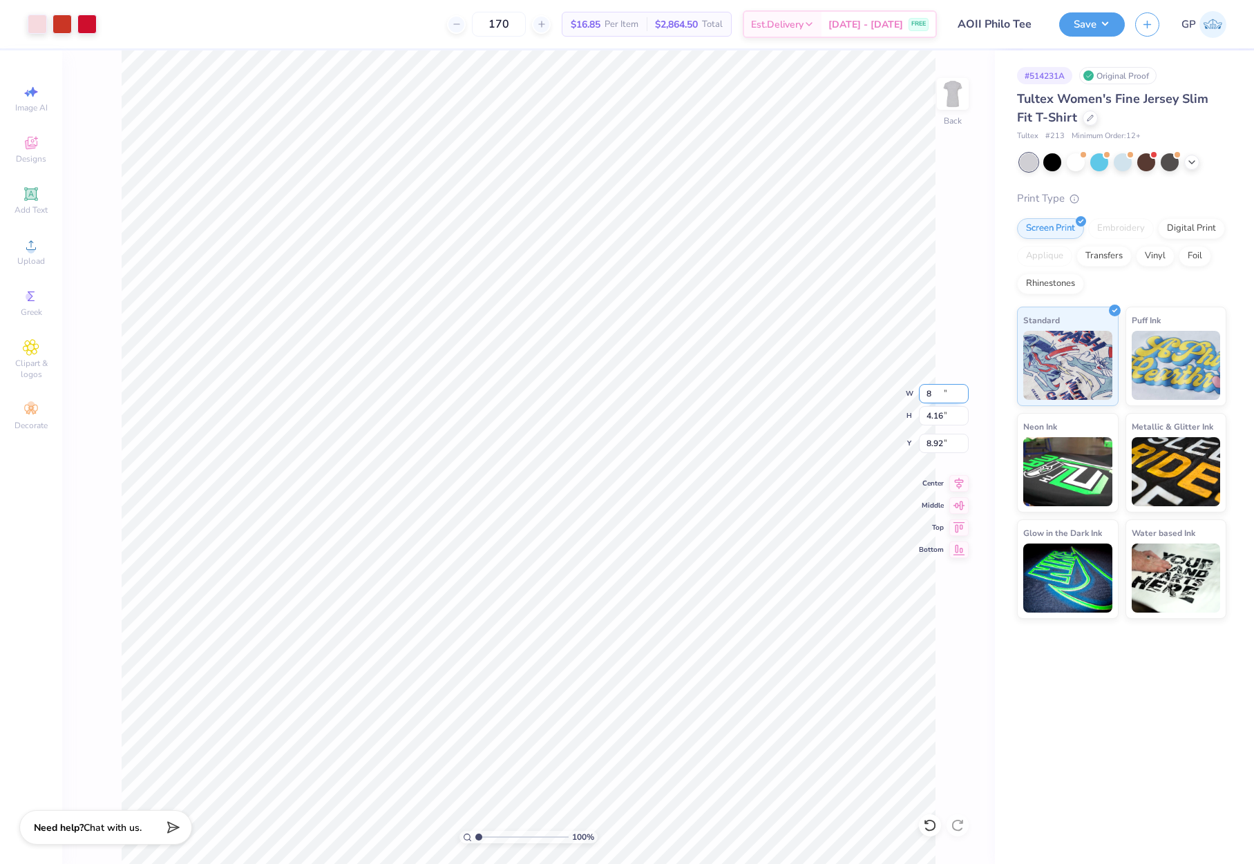
type input "8.00"
type input "4.16"
click at [932, 446] on input "8.92" at bounding box center [944, 443] width 50 height 19
click at [943, 444] on input "3.00" at bounding box center [944, 443] width 50 height 19
type input "2.50"
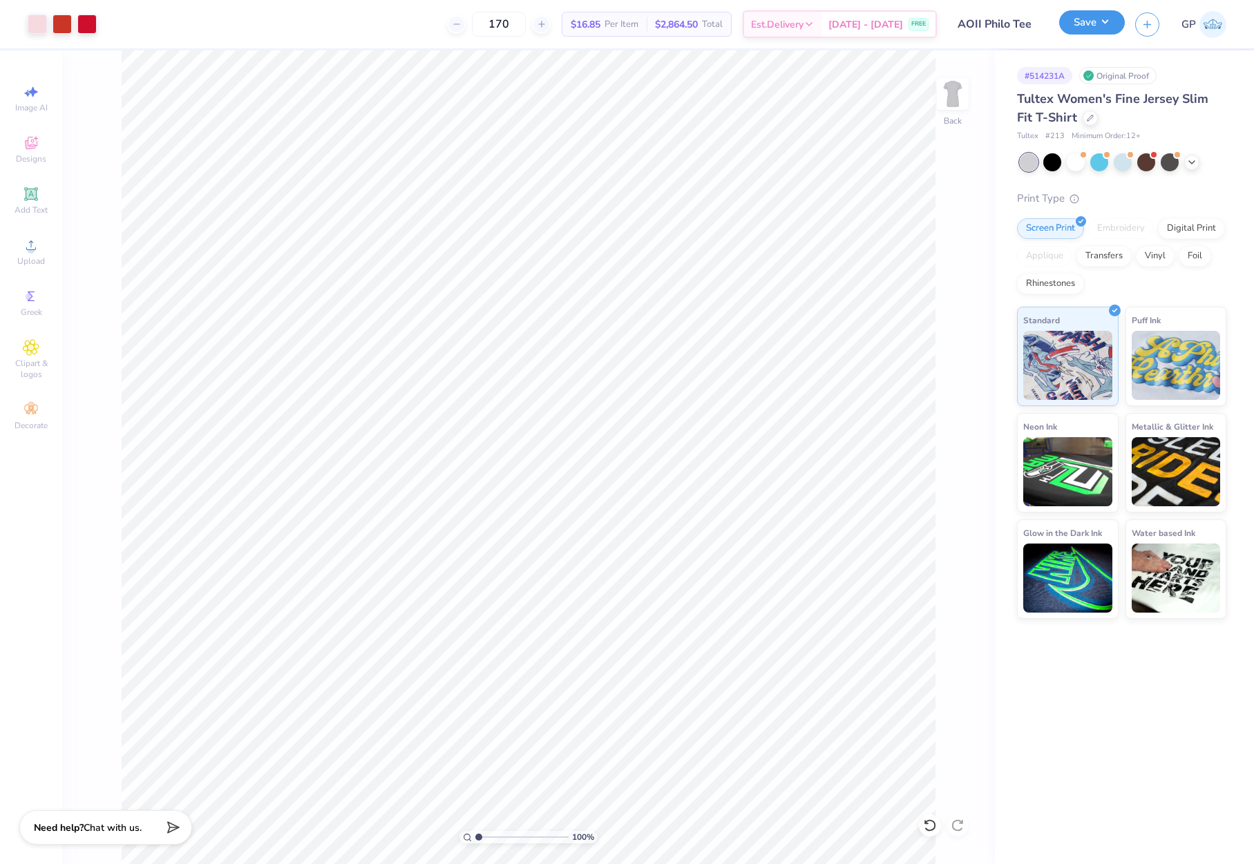
click at [1083, 26] on button "Save" at bounding box center [1092, 22] width 66 height 24
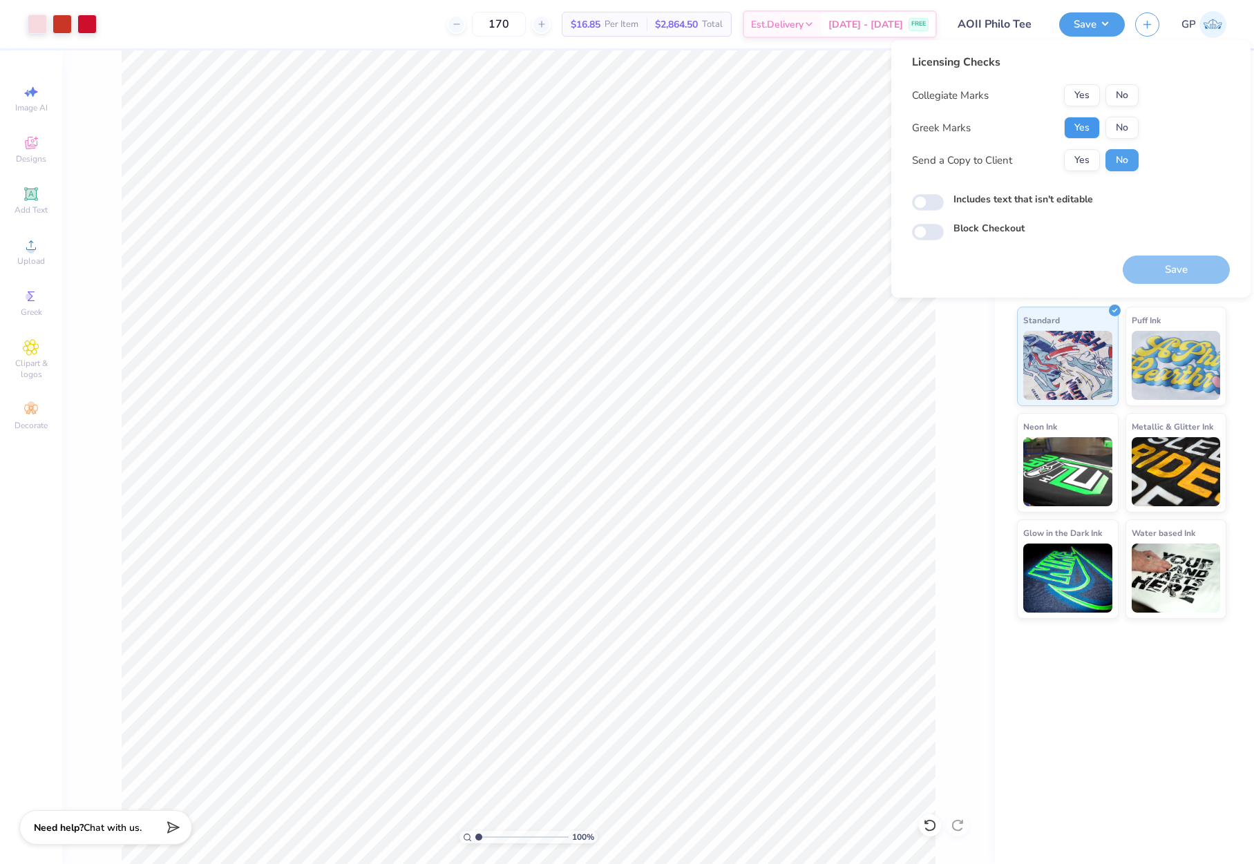
click at [1092, 126] on button "Yes" at bounding box center [1082, 128] width 36 height 22
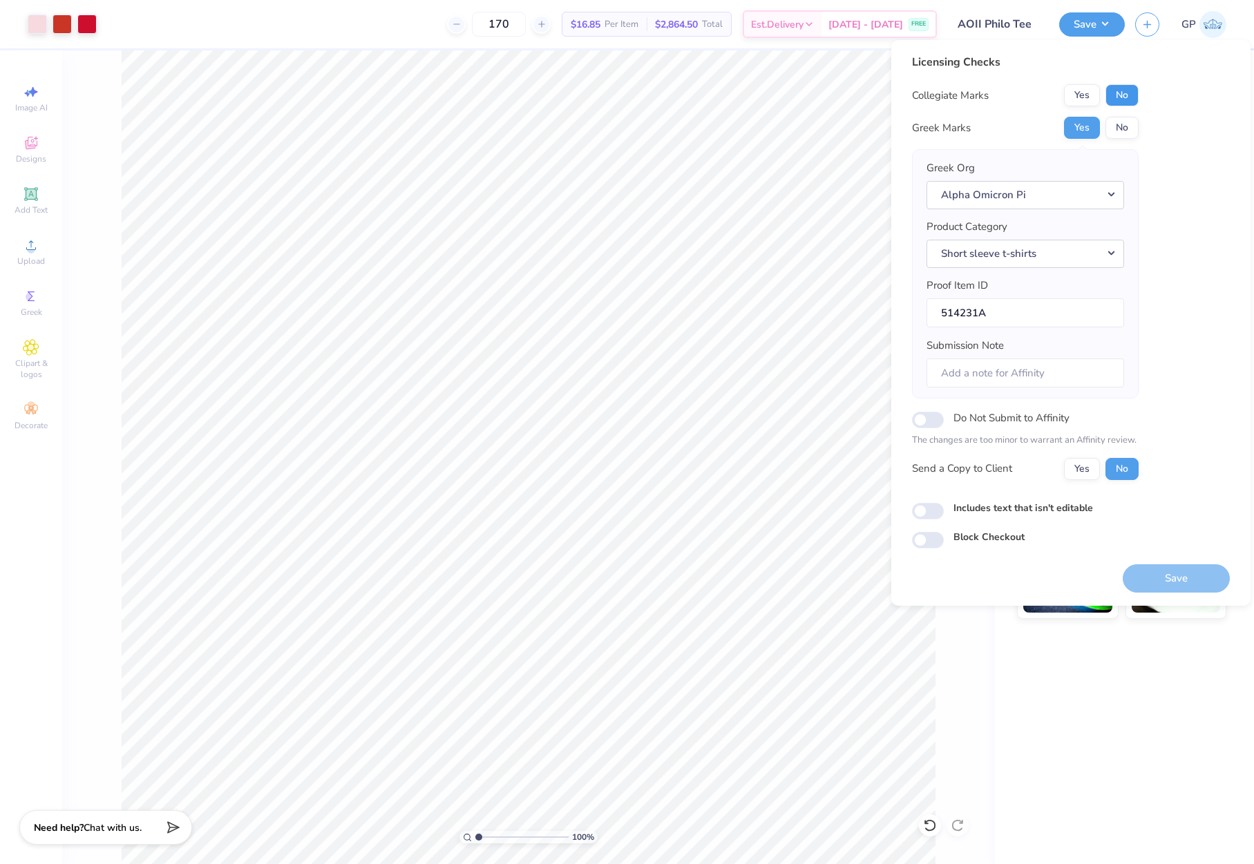
click at [1111, 99] on button "No" at bounding box center [1121, 95] width 33 height 22
drag, startPoint x: 1171, startPoint y: 569, endPoint x: 1142, endPoint y: 527, distance: 51.2
click at [1171, 570] on button "Save" at bounding box center [1176, 578] width 107 height 28
